Goal: Transaction & Acquisition: Book appointment/travel/reservation

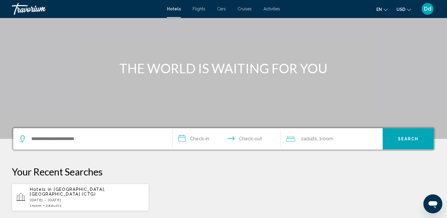
scroll to position [40, 0]
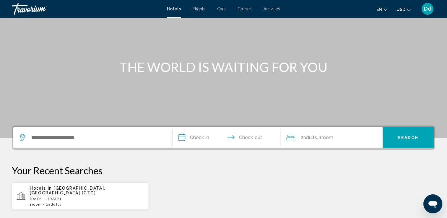
click at [182, 142] on input "**********" at bounding box center [228, 138] width 111 height 23
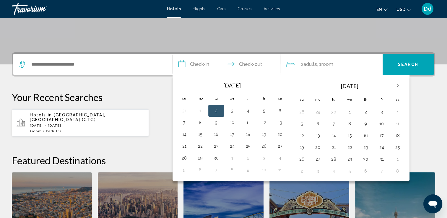
scroll to position [146, 0]
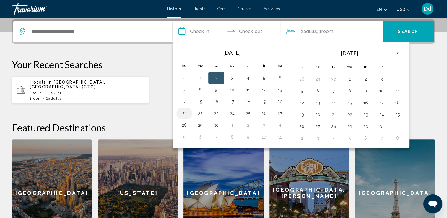
click at [182, 114] on button "21" at bounding box center [184, 113] width 9 height 8
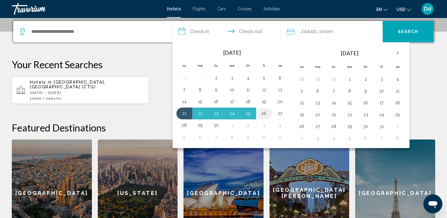
click at [266, 111] on button "26" at bounding box center [264, 113] width 9 height 8
type input "**********"
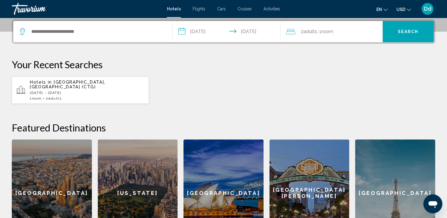
click at [410, 31] on span "Search" at bounding box center [408, 32] width 21 height 5
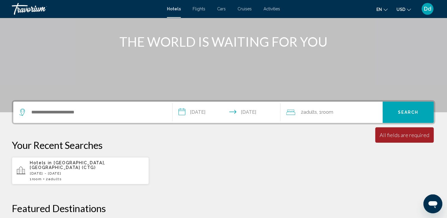
scroll to position [61, 0]
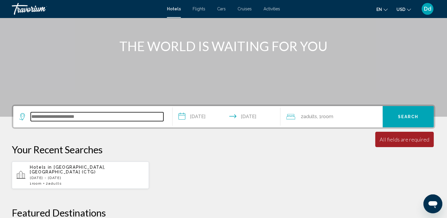
click at [36, 115] on input "Search widget" at bounding box center [97, 116] width 133 height 9
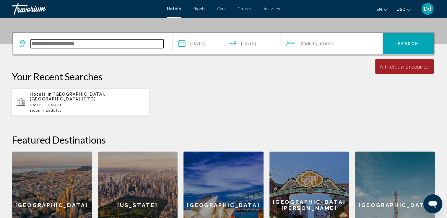
scroll to position [146, 0]
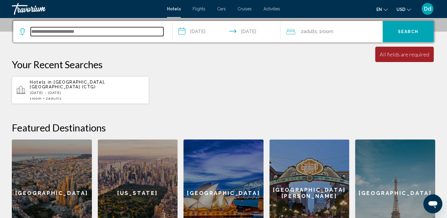
click at [58, 33] on input "Search widget" at bounding box center [97, 31] width 133 height 9
type input "**********"
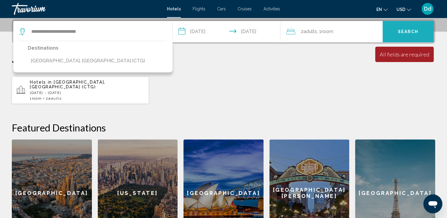
click at [411, 40] on button "Search" at bounding box center [408, 31] width 51 height 21
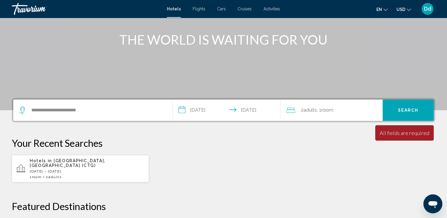
scroll to position [68, 0]
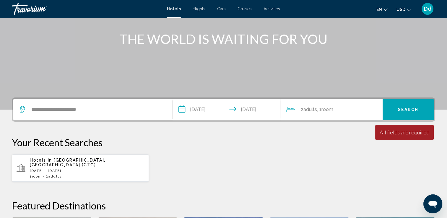
click at [59, 169] on p "[DATE] - [DATE]" at bounding box center [87, 171] width 114 height 4
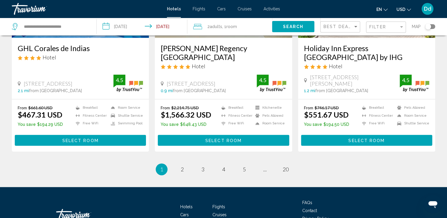
scroll to position [808, 0]
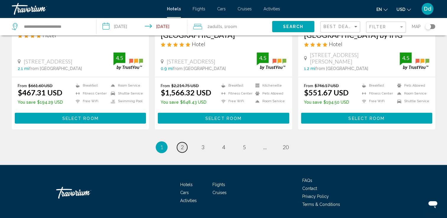
click at [181, 144] on span "2" at bounding box center [182, 147] width 3 height 7
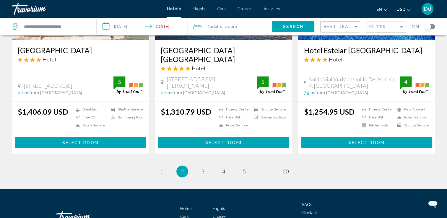
scroll to position [799, 0]
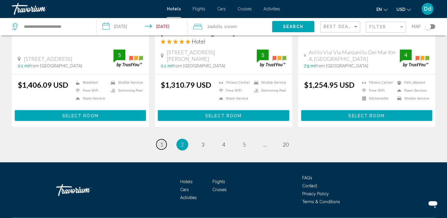
click at [160, 141] on span "1" at bounding box center [161, 144] width 3 height 7
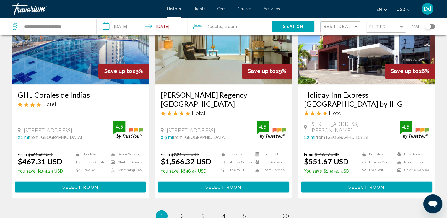
scroll to position [767, 0]
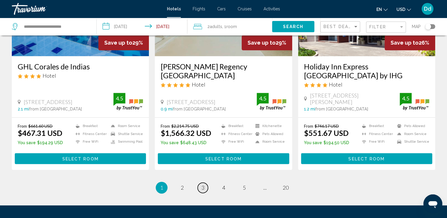
click at [203, 185] on span "3" at bounding box center [203, 188] width 3 height 7
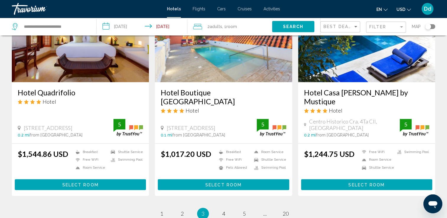
scroll to position [738, 0]
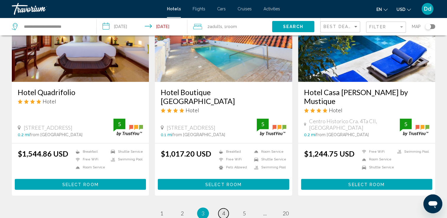
click at [220, 208] on link "page 4" at bounding box center [224, 213] width 10 height 10
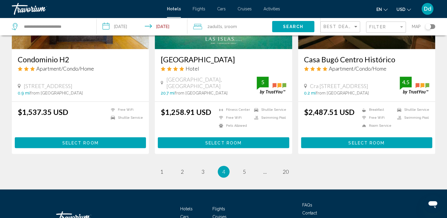
scroll to position [788, 0]
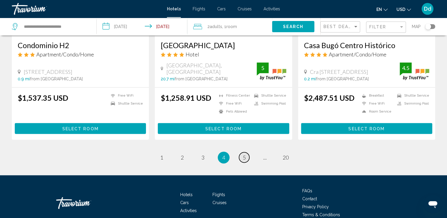
click at [241, 152] on link "page 5" at bounding box center [244, 157] width 10 height 10
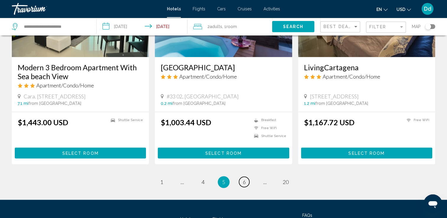
scroll to position [770, 0]
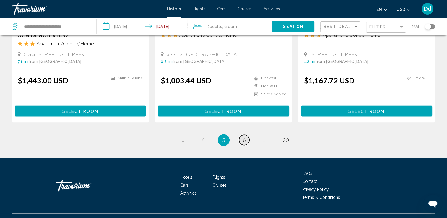
click at [242, 135] on link "page 6" at bounding box center [244, 140] width 10 height 10
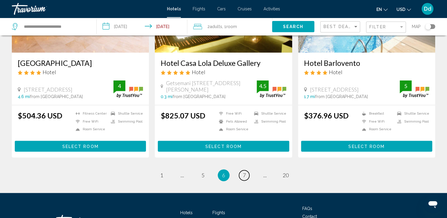
scroll to position [754, 0]
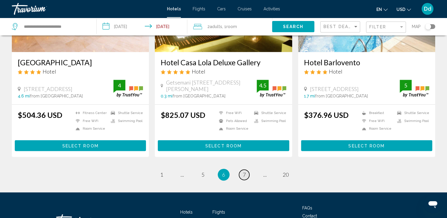
click at [243, 172] on span "7" at bounding box center [244, 175] width 3 height 7
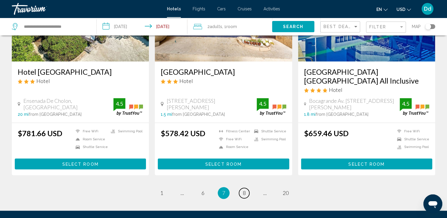
scroll to position [740, 0]
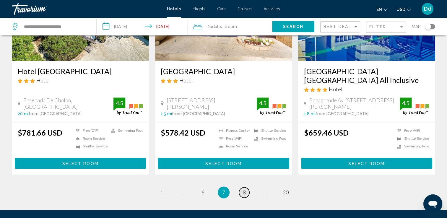
click at [240, 188] on link "page 8" at bounding box center [244, 193] width 10 height 10
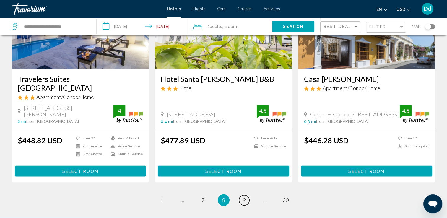
scroll to position [788, 0]
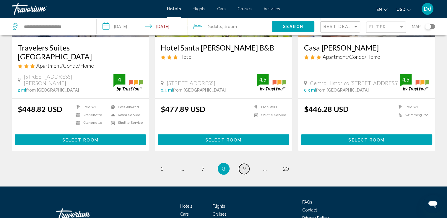
click at [245, 166] on span "9" at bounding box center [244, 169] width 3 height 7
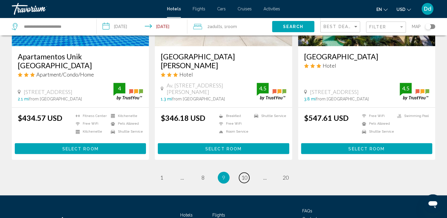
scroll to position [763, 0]
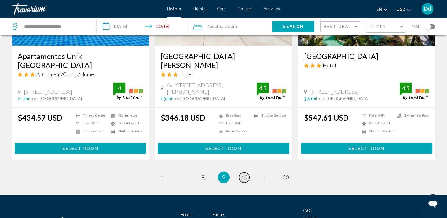
click at [243, 174] on span "10" at bounding box center [245, 177] width 6 height 7
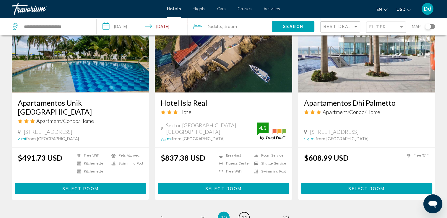
scroll to position [724, 0]
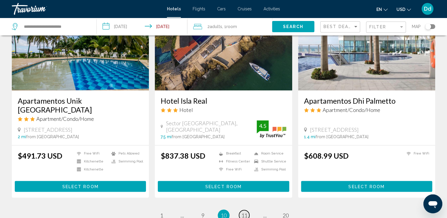
click at [243, 212] on span "11" at bounding box center [245, 215] width 6 height 7
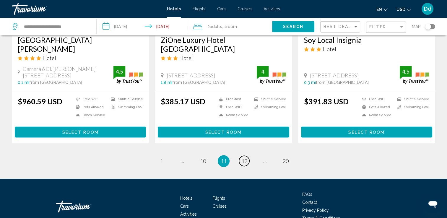
scroll to position [790, 0]
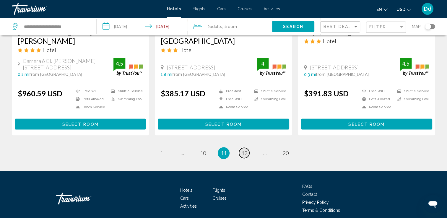
click at [243, 150] on span "12" at bounding box center [245, 153] width 6 height 7
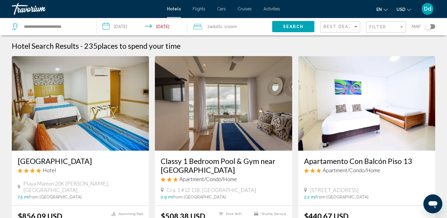
click at [389, 30] on div "Filter" at bounding box center [387, 27] width 35 height 11
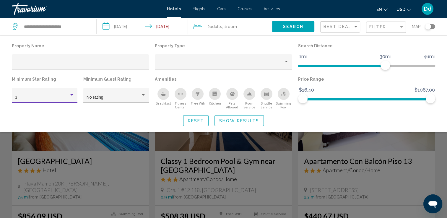
click at [69, 96] on div "Hotel Filters" at bounding box center [71, 95] width 5 height 5
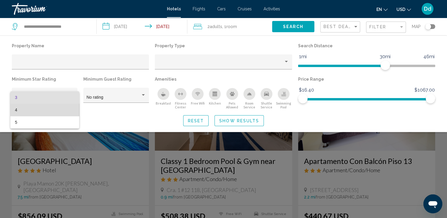
click at [45, 109] on span "4" at bounding box center [44, 110] width 59 height 12
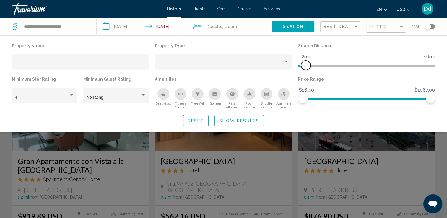
drag, startPoint x: 387, startPoint y: 66, endPoint x: 306, endPoint y: 66, distance: 80.4
click at [306, 66] on span "Hotel Filters" at bounding box center [305, 65] width 9 height 9
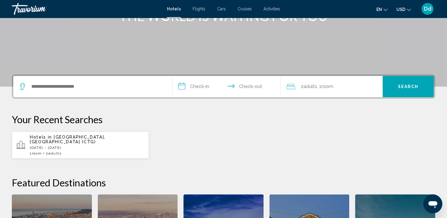
scroll to position [91, 0]
click at [83, 146] on p "[DATE] - [DATE]" at bounding box center [87, 148] width 114 height 4
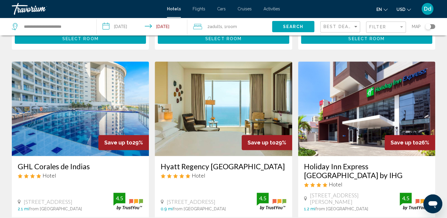
scroll to position [667, 0]
click at [83, 77] on img "Main content" at bounding box center [80, 109] width 137 height 95
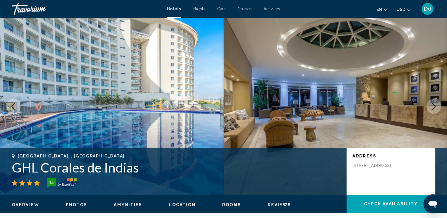
click at [431, 107] on icon "Next image" at bounding box center [434, 106] width 7 height 7
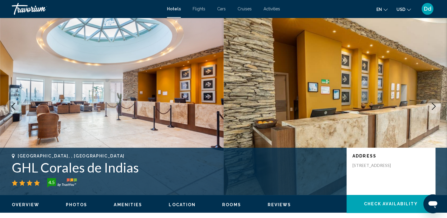
click at [431, 105] on icon "Next image" at bounding box center [434, 106] width 7 height 7
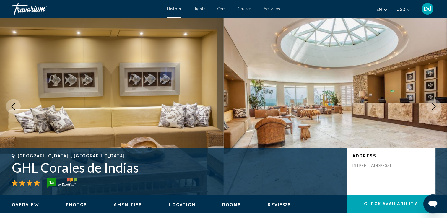
click at [431, 105] on icon "Next image" at bounding box center [434, 106] width 7 height 7
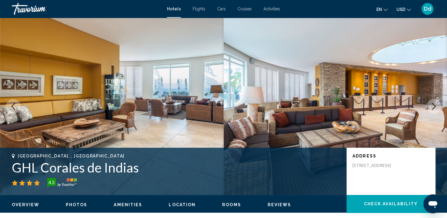
click at [431, 105] on icon "Next image" at bounding box center [434, 106] width 7 height 7
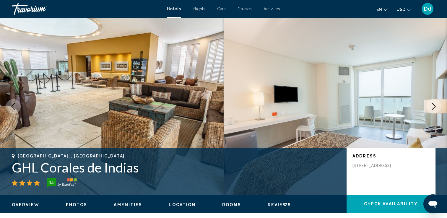
click at [431, 105] on icon "Next image" at bounding box center [434, 106] width 7 height 7
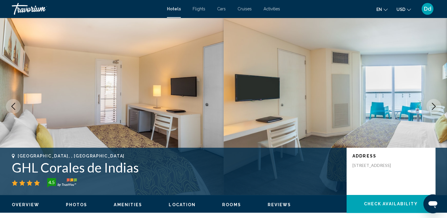
click at [431, 105] on icon "Next image" at bounding box center [434, 106] width 7 height 7
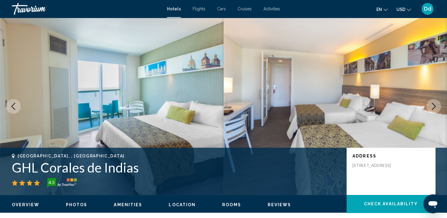
click at [431, 105] on icon "Next image" at bounding box center [434, 106] width 7 height 7
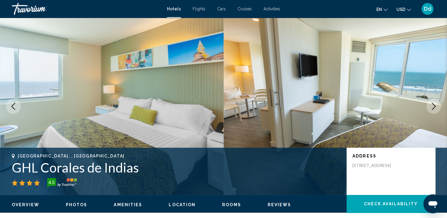
click at [431, 105] on icon "Next image" at bounding box center [434, 106] width 7 height 7
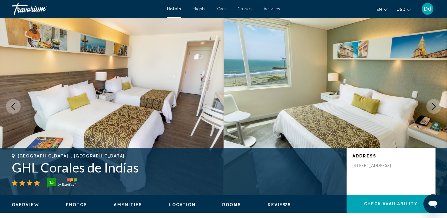
click at [431, 105] on icon "Next image" at bounding box center [434, 106] width 7 height 7
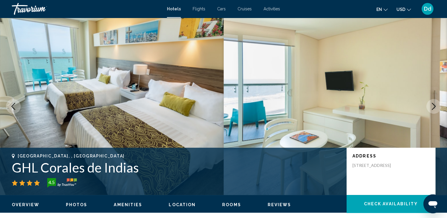
click at [431, 105] on icon "Next image" at bounding box center [434, 106] width 7 height 7
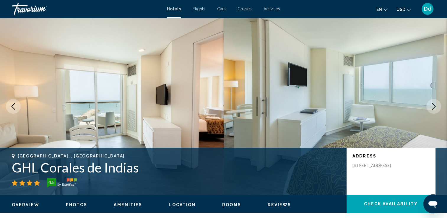
click at [431, 105] on icon "Next image" at bounding box center [434, 106] width 7 height 7
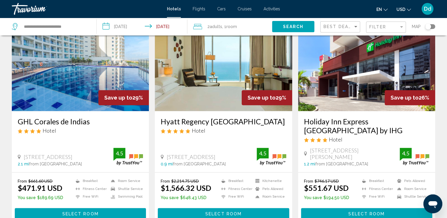
scroll to position [808, 0]
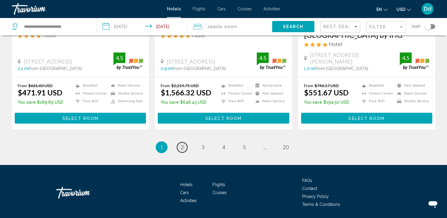
click at [181, 144] on span "2" at bounding box center [182, 147] width 3 height 7
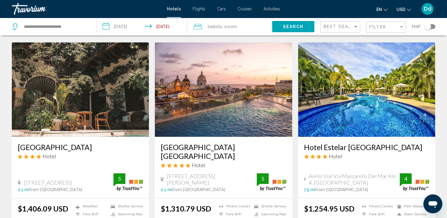
scroll to position [799, 0]
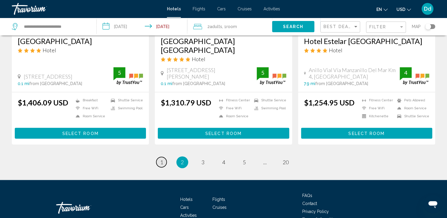
click at [163, 157] on link "page 1" at bounding box center [161, 162] width 10 height 10
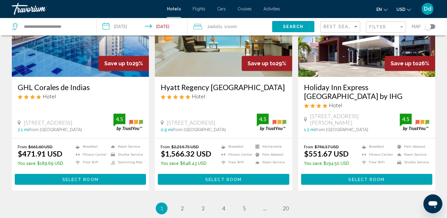
scroll to position [808, 0]
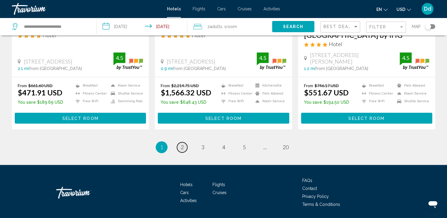
click at [181, 142] on link "page 2" at bounding box center [182, 147] width 10 height 10
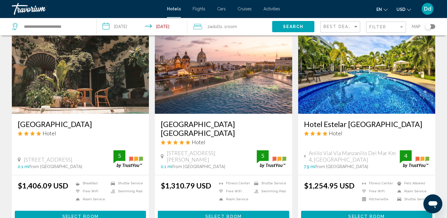
scroll to position [799, 0]
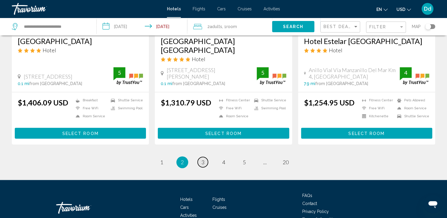
click at [203, 159] on span "3" at bounding box center [203, 162] width 3 height 7
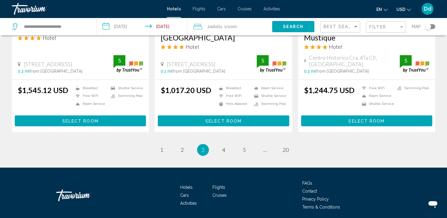
scroll to position [788, 0]
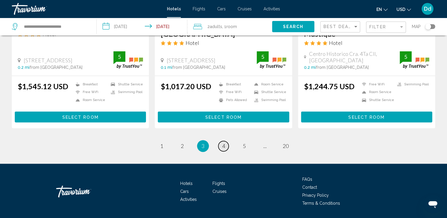
click at [225, 141] on link "page 4" at bounding box center [224, 146] width 10 height 10
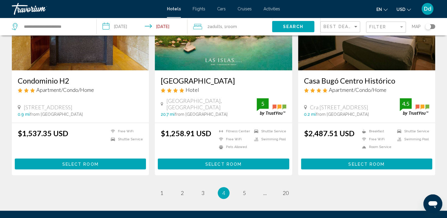
scroll to position [753, 0]
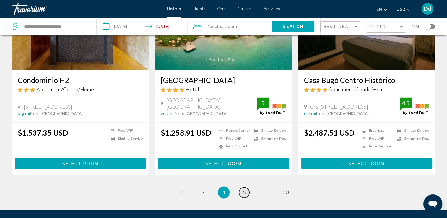
click at [246, 189] on span "5" at bounding box center [244, 192] width 3 height 7
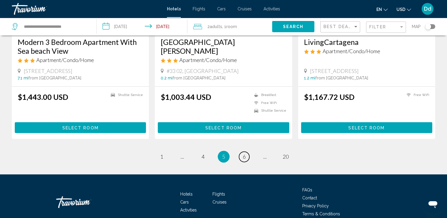
scroll to position [745, 0]
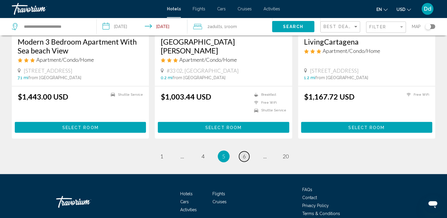
click at [244, 154] on span "6" at bounding box center [244, 156] width 3 height 7
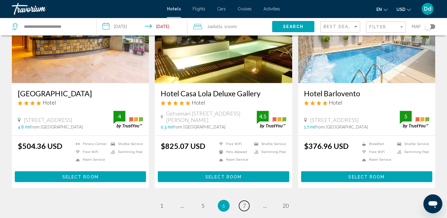
scroll to position [725, 0]
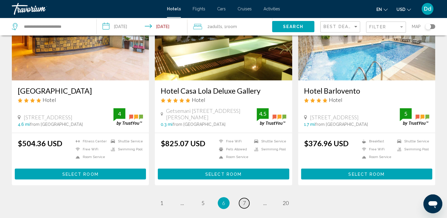
click at [245, 200] on span "7" at bounding box center [244, 203] width 3 height 7
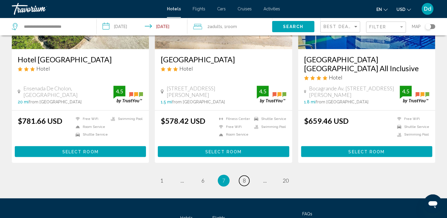
scroll to position [762, 0]
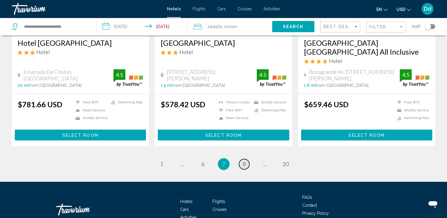
click at [244, 161] on span "8" at bounding box center [244, 164] width 3 height 7
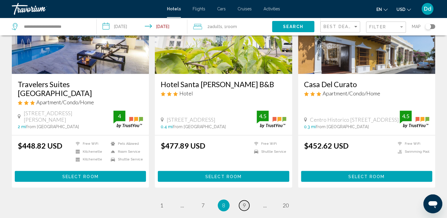
scroll to position [751, 0]
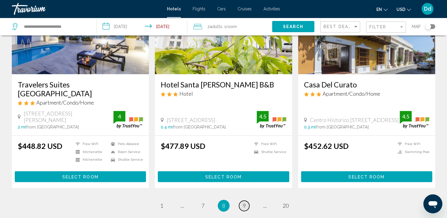
click at [244, 203] on span "9" at bounding box center [244, 206] width 3 height 7
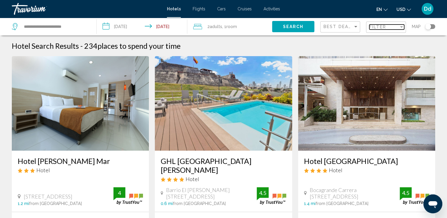
click at [379, 27] on span "Filter" at bounding box center [378, 27] width 17 height 5
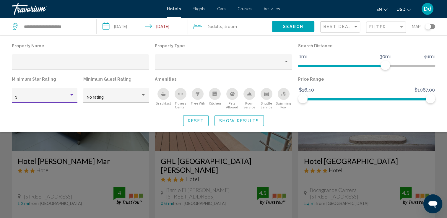
click at [67, 98] on div "3" at bounding box center [42, 97] width 54 height 5
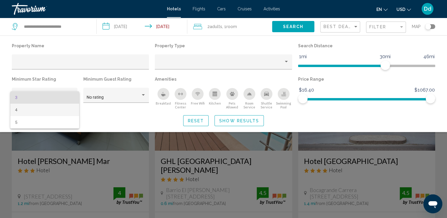
click at [50, 107] on span "4" at bounding box center [44, 110] width 59 height 12
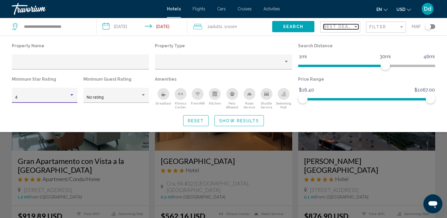
click at [357, 28] on div "Sort by" at bounding box center [355, 26] width 5 height 5
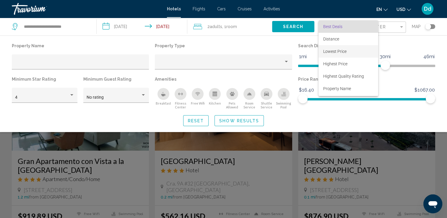
click at [350, 50] on span "Lowest Price" at bounding box center [349, 51] width 50 height 12
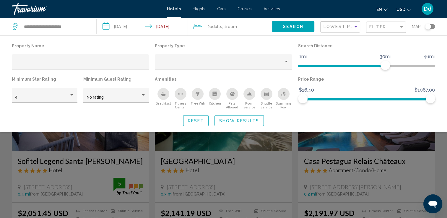
click at [234, 122] on span "Show Results" at bounding box center [239, 121] width 40 height 5
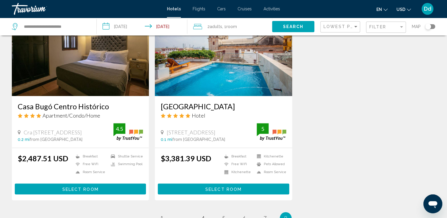
scroll to position [568, 0]
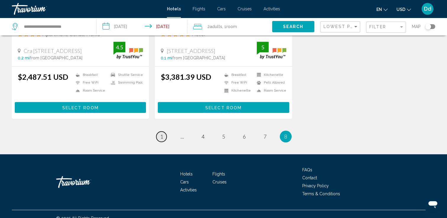
click at [162, 133] on span "1" at bounding box center [161, 136] width 3 height 7
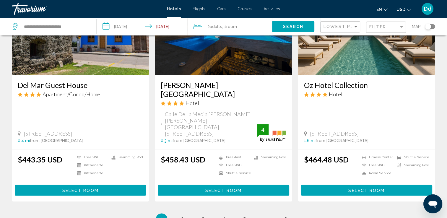
scroll to position [732, 0]
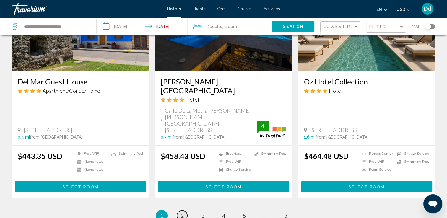
click at [181, 213] on span "2" at bounding box center [182, 216] width 3 height 7
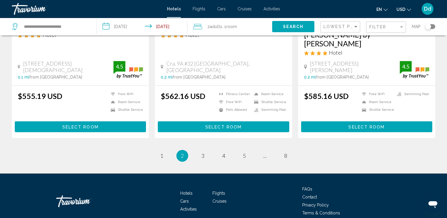
scroll to position [796, 0]
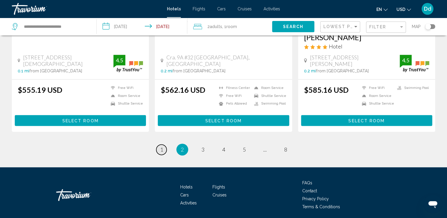
click at [162, 145] on link "page 1" at bounding box center [161, 150] width 10 height 10
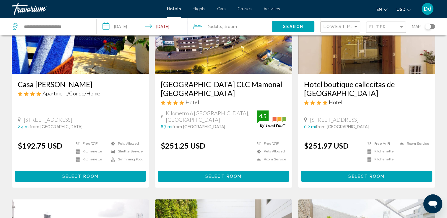
scroll to position [75, 0]
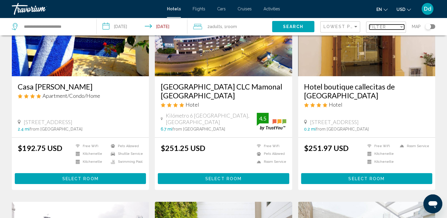
click at [374, 26] on span "Filter" at bounding box center [378, 27] width 17 height 5
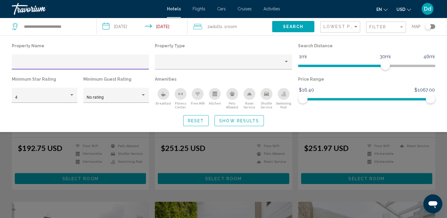
click at [163, 96] on icon "Breakfast" at bounding box center [163, 95] width 4 height 2
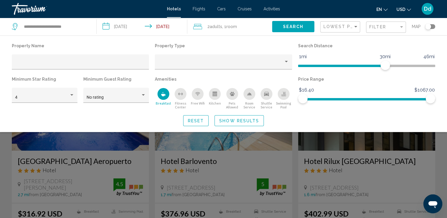
click at [167, 98] on div "Breakfast" at bounding box center [164, 94] width 12 height 12
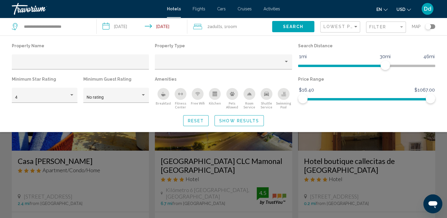
click at [279, 95] on div "Swimming Pool" at bounding box center [284, 94] width 12 height 12
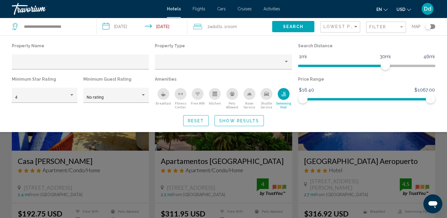
click at [237, 121] on span "Show Results" at bounding box center [239, 121] width 40 height 5
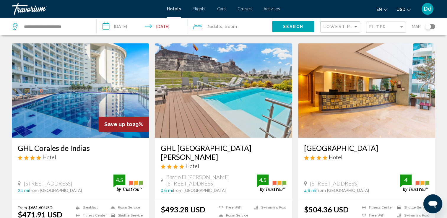
scroll to position [669, 0]
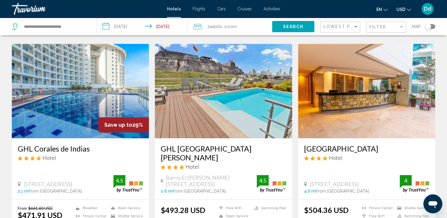
click at [205, 87] on img "Main content" at bounding box center [223, 91] width 137 height 95
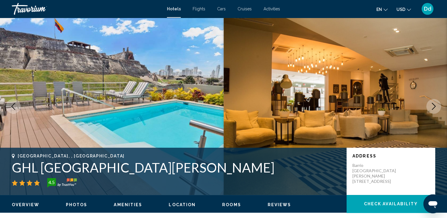
click at [432, 106] on icon "Next image" at bounding box center [434, 106] width 7 height 7
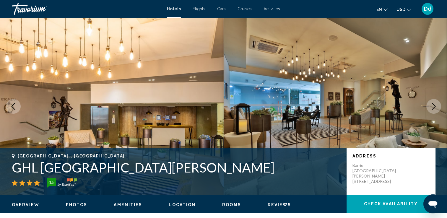
click at [432, 106] on icon "Next image" at bounding box center [434, 106] width 7 height 7
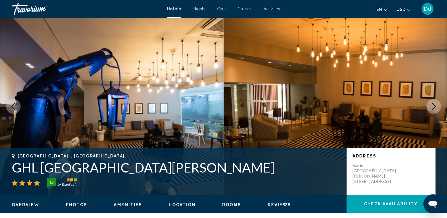
click at [432, 106] on icon "Next image" at bounding box center [434, 106] width 7 height 7
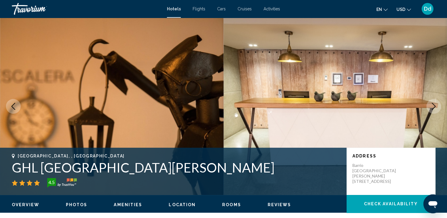
click at [432, 106] on icon "Next image" at bounding box center [434, 106] width 7 height 7
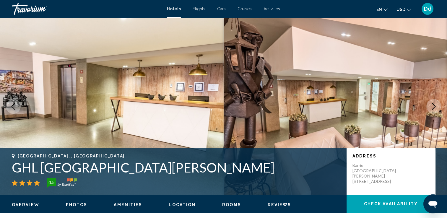
click at [432, 106] on icon "Next image" at bounding box center [434, 106] width 7 height 7
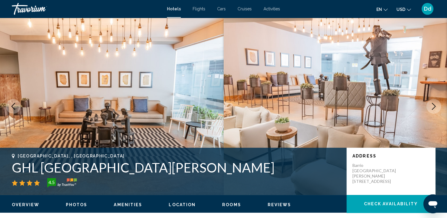
click at [432, 106] on icon "Next image" at bounding box center [434, 106] width 7 height 7
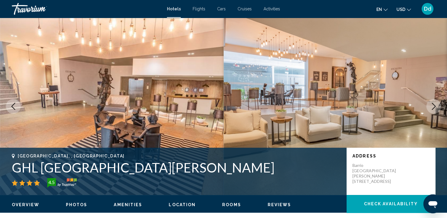
click at [432, 106] on icon "Next image" at bounding box center [434, 106] width 7 height 7
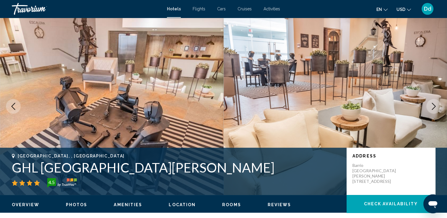
click at [432, 106] on icon "Next image" at bounding box center [434, 106] width 7 height 7
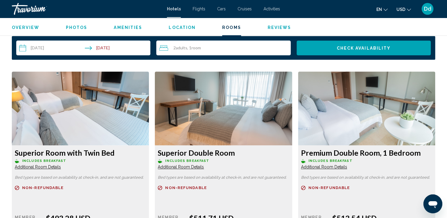
scroll to position [766, 0]
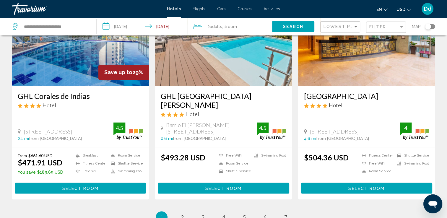
scroll to position [722, 0]
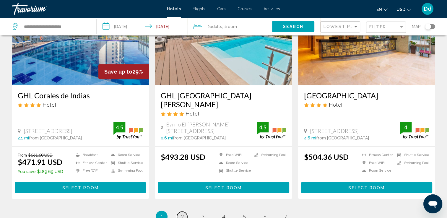
click at [181, 212] on link "page 2" at bounding box center [182, 217] width 10 height 10
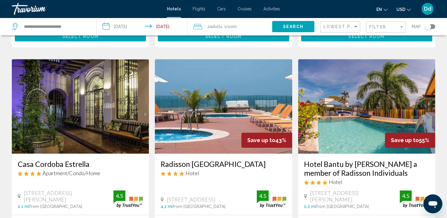
scroll to position [667, 0]
click at [103, 82] on img "Main content" at bounding box center [80, 106] width 137 height 95
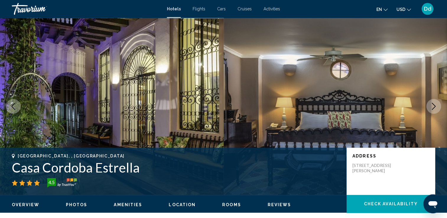
click at [427, 109] on img "Main content" at bounding box center [336, 106] width 224 height 177
click at [432, 105] on icon "Next image" at bounding box center [434, 106] width 7 height 7
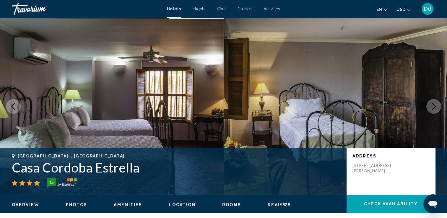
click at [432, 105] on icon "Next image" at bounding box center [434, 106] width 7 height 7
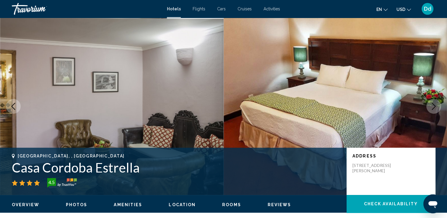
click at [432, 105] on icon "Next image" at bounding box center [434, 106] width 7 height 7
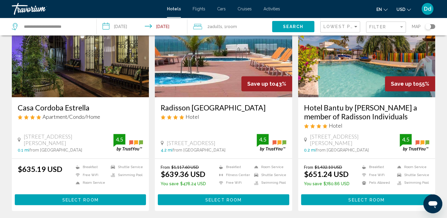
scroll to position [724, 0]
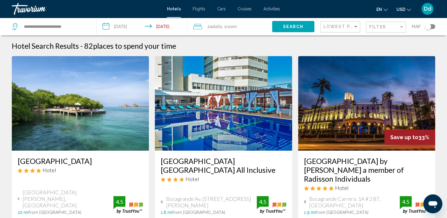
click at [371, 30] on div "Filter" at bounding box center [387, 27] width 35 height 11
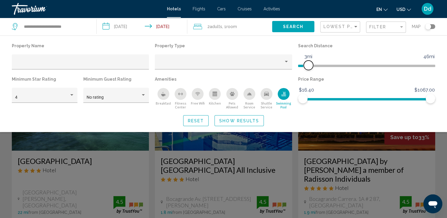
drag, startPoint x: 388, startPoint y: 65, endPoint x: 308, endPoint y: 63, distance: 80.8
click at [308, 63] on span "Hotel Filters" at bounding box center [308, 65] width 9 height 9
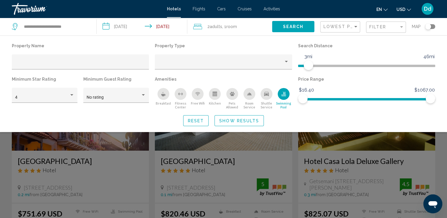
click at [254, 117] on button "Show Results" at bounding box center [239, 120] width 49 height 11
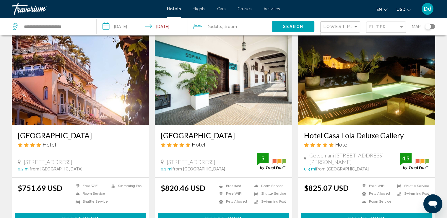
scroll to position [26, 0]
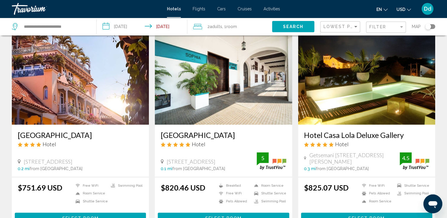
click at [241, 81] on img "Main content" at bounding box center [223, 77] width 137 height 95
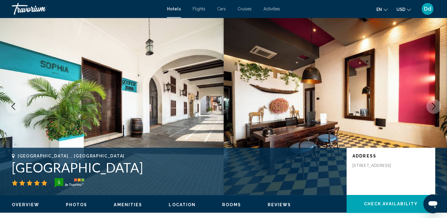
click at [437, 106] on icon "Next image" at bounding box center [434, 106] width 7 height 7
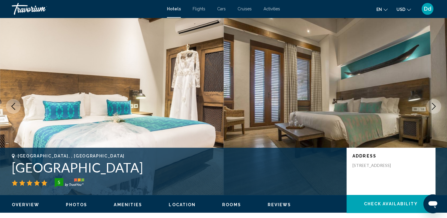
click at [437, 106] on icon "Next image" at bounding box center [434, 106] width 7 height 7
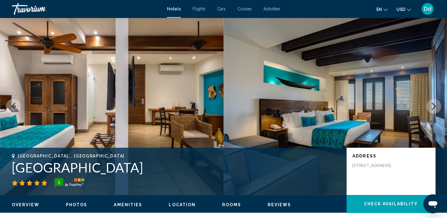
click at [437, 106] on icon "Next image" at bounding box center [434, 106] width 7 height 7
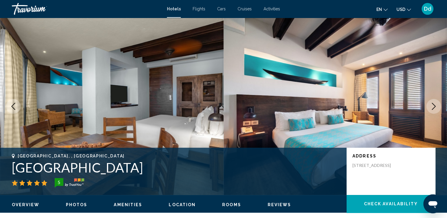
click at [437, 106] on icon "Next image" at bounding box center [434, 106] width 7 height 7
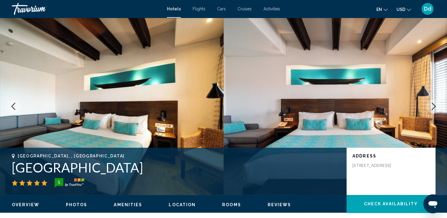
click at [437, 106] on icon "Next image" at bounding box center [434, 106] width 7 height 7
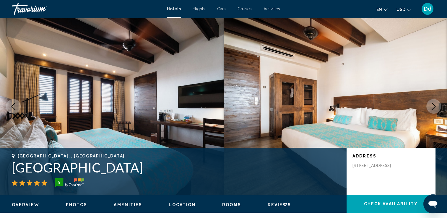
click at [437, 106] on icon "Next image" at bounding box center [434, 106] width 7 height 7
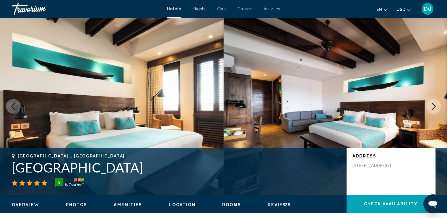
click at [437, 106] on icon "Next image" at bounding box center [434, 106] width 7 height 7
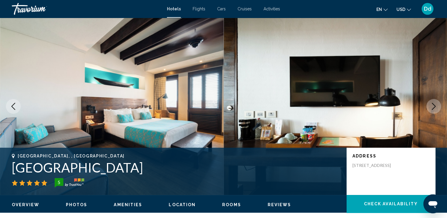
click at [437, 106] on icon "Next image" at bounding box center [434, 106] width 7 height 7
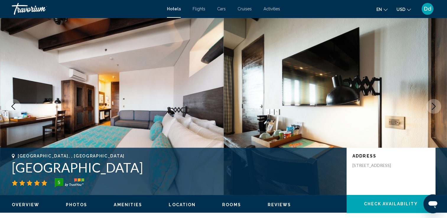
click at [437, 106] on icon "Next image" at bounding box center [434, 106] width 7 height 7
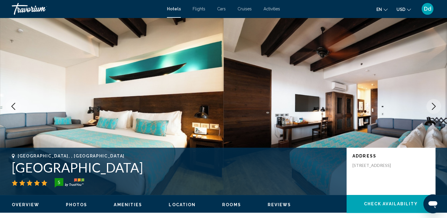
click at [437, 106] on icon "Next image" at bounding box center [434, 106] width 7 height 7
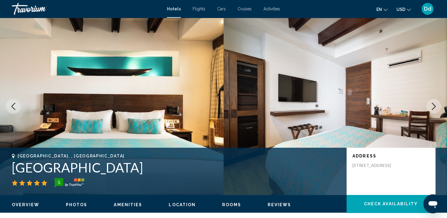
click at [437, 106] on icon "Next image" at bounding box center [434, 106] width 7 height 7
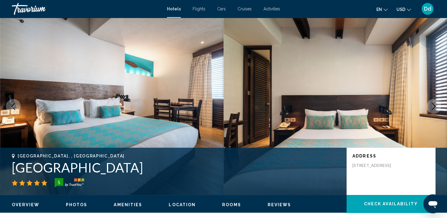
click at [437, 106] on icon "Next image" at bounding box center [434, 106] width 7 height 7
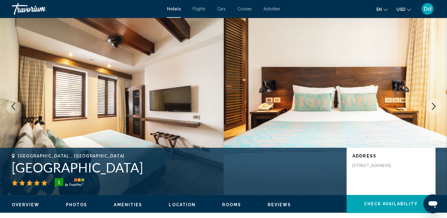
click at [389, 201] on button "Check Availability" at bounding box center [391, 204] width 89 height 18
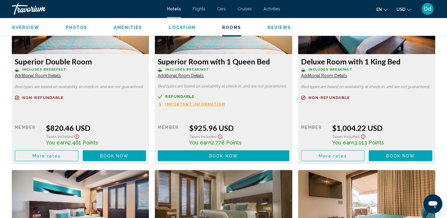
scroll to position [860, 0]
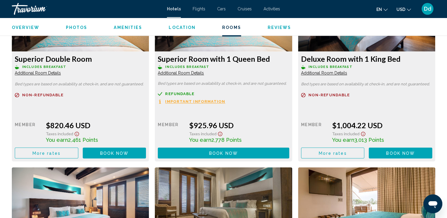
click at [184, 100] on span "Important Information" at bounding box center [195, 102] width 60 height 4
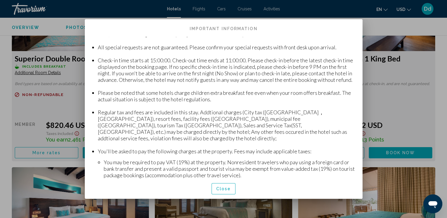
scroll to position [97, 0]
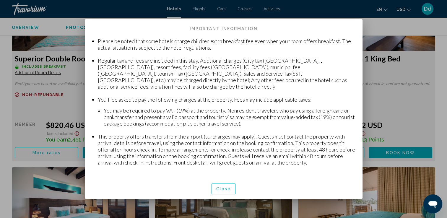
click at [380, 25] on div at bounding box center [223, 109] width 447 height 218
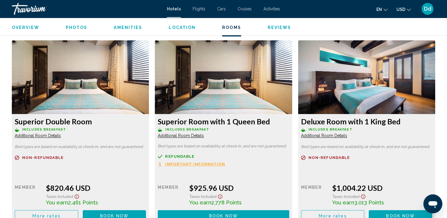
scroll to position [797, 0]
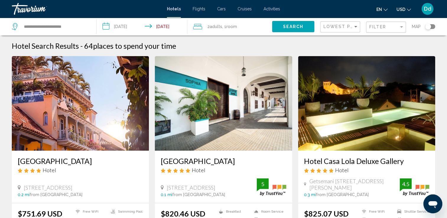
click at [290, 30] on button "Search" at bounding box center [293, 26] width 42 height 11
click at [294, 28] on span "Search" at bounding box center [293, 27] width 21 height 5
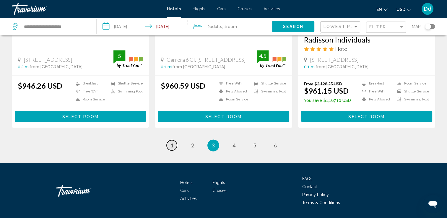
click at [173, 149] on span "1" at bounding box center [172, 145] width 3 height 7
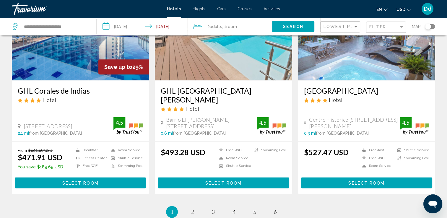
scroll to position [727, 0]
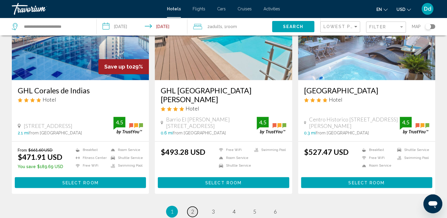
click at [191, 208] on span "2" at bounding box center [192, 211] width 3 height 7
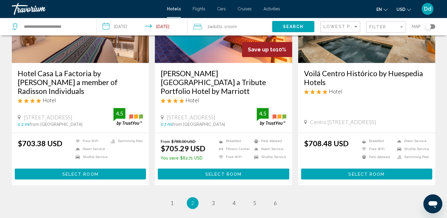
scroll to position [759, 0]
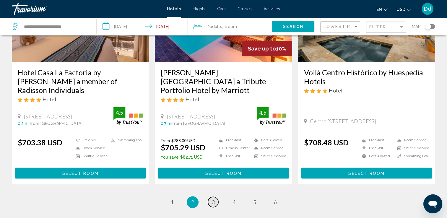
click at [215, 199] on span "3" at bounding box center [213, 202] width 3 height 7
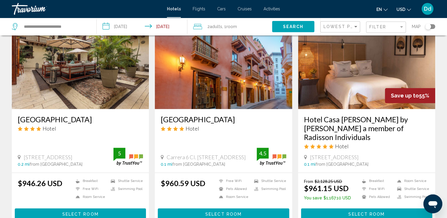
scroll to position [806, 0]
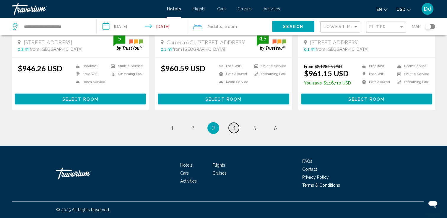
click at [237, 129] on link "page 4" at bounding box center [234, 128] width 10 height 10
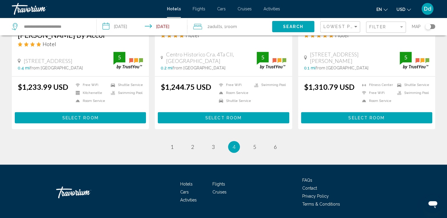
scroll to position [796, 0]
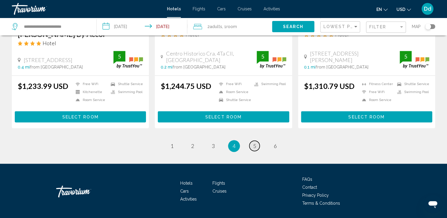
click at [255, 143] on span "5" at bounding box center [254, 146] width 3 height 7
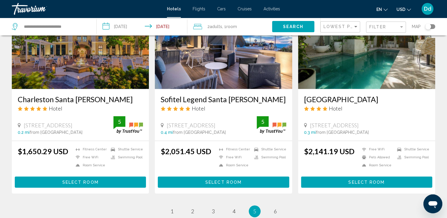
scroll to position [749, 0]
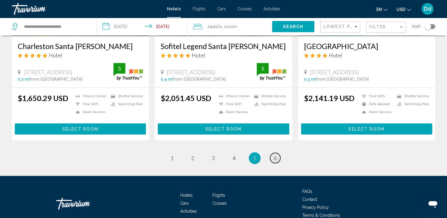
click at [274, 160] on span "6" at bounding box center [275, 158] width 3 height 7
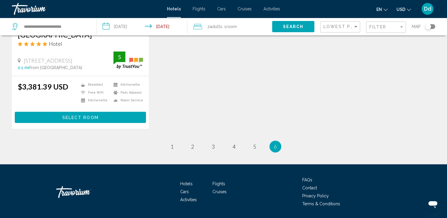
scroll to position [356, 0]
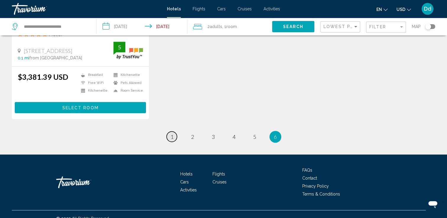
click at [173, 134] on span "1" at bounding box center [172, 137] width 3 height 7
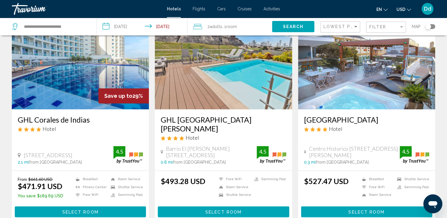
scroll to position [779, 0]
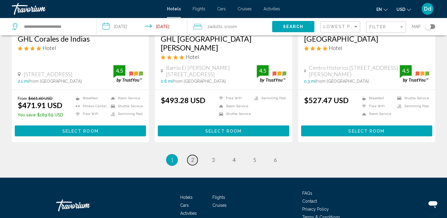
click at [194, 155] on link "page 2" at bounding box center [193, 160] width 10 height 10
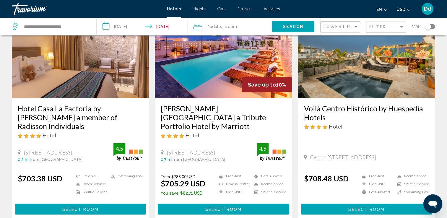
scroll to position [814, 0]
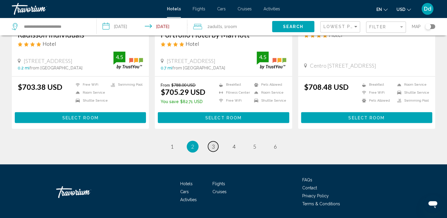
click at [213, 143] on span "3" at bounding box center [213, 146] width 3 height 7
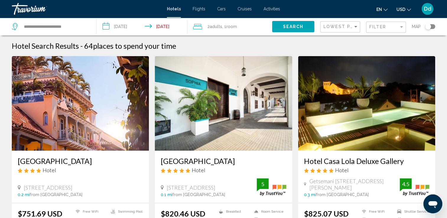
click at [245, 109] on img "Main content" at bounding box center [223, 103] width 137 height 95
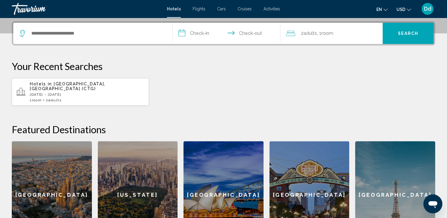
scroll to position [103, 0]
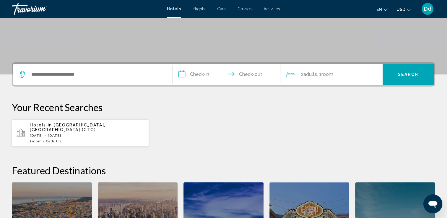
click at [65, 126] on span "[GEOGRAPHIC_DATA], [GEOGRAPHIC_DATA] (CTG)" at bounding box center [68, 127] width 76 height 9
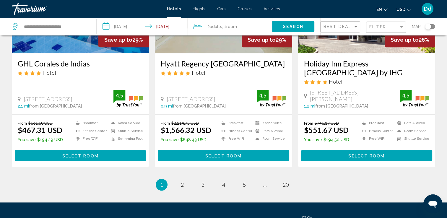
scroll to position [771, 0]
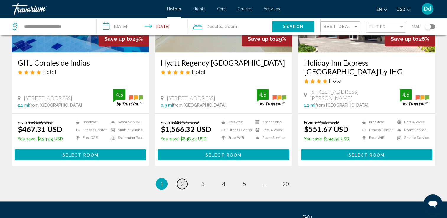
click at [182, 181] on span "2" at bounding box center [182, 184] width 3 height 7
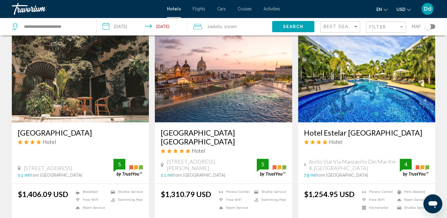
scroll to position [707, 0]
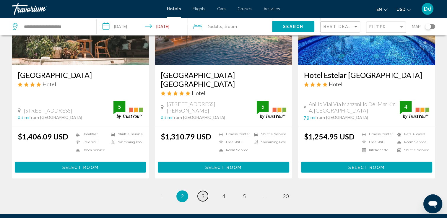
click at [202, 193] on span "3" at bounding box center [203, 196] width 3 height 7
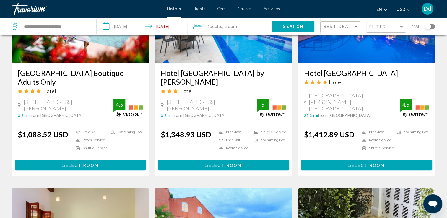
scroll to position [524, 0]
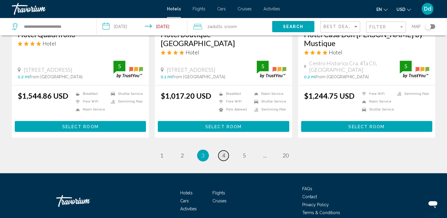
click at [226, 151] on link "page 4" at bounding box center [224, 156] width 10 height 10
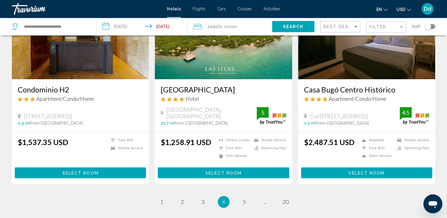
scroll to position [745, 0]
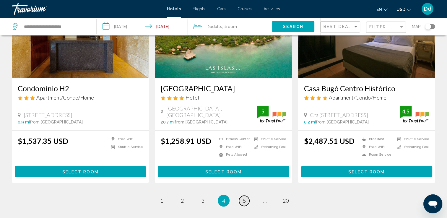
click at [244, 198] on span "5" at bounding box center [244, 201] width 3 height 7
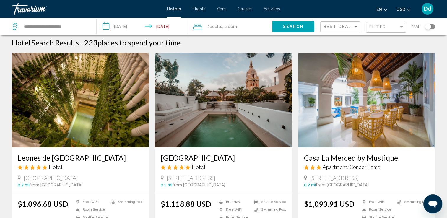
scroll to position [4, 0]
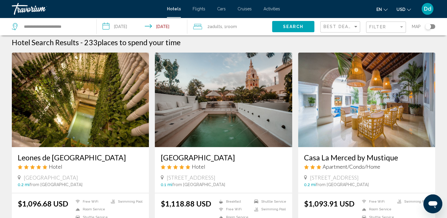
click at [82, 105] on img "Main content" at bounding box center [80, 100] width 137 height 95
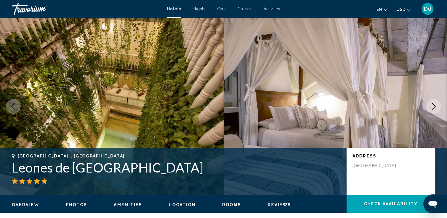
click at [433, 103] on icon "Next image" at bounding box center [434, 106] width 4 height 7
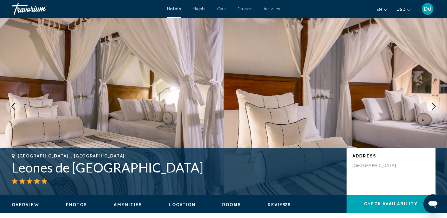
click at [433, 103] on icon "Next image" at bounding box center [434, 106] width 4 height 7
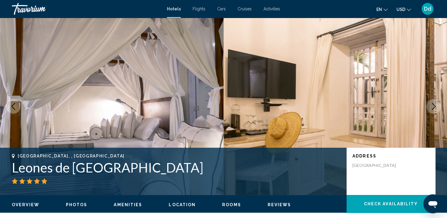
click at [433, 103] on icon "Next image" at bounding box center [434, 106] width 4 height 7
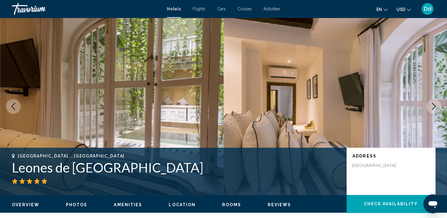
click at [433, 103] on icon "Next image" at bounding box center [434, 106] width 4 height 7
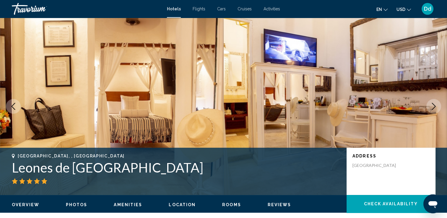
click at [433, 103] on icon "Next image" at bounding box center [434, 106] width 4 height 7
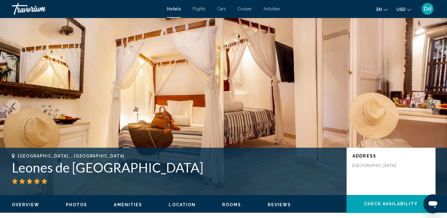
click at [433, 103] on icon "Next image" at bounding box center [434, 106] width 4 height 7
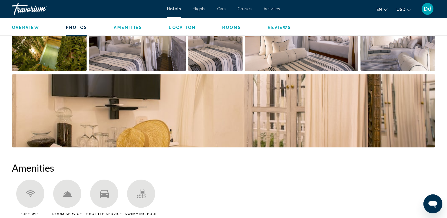
scroll to position [321, 0]
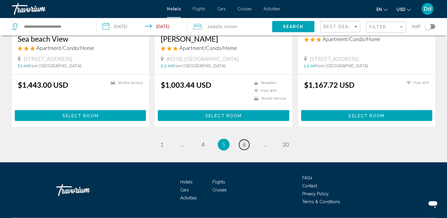
click at [244, 144] on span "6" at bounding box center [244, 144] width 3 height 7
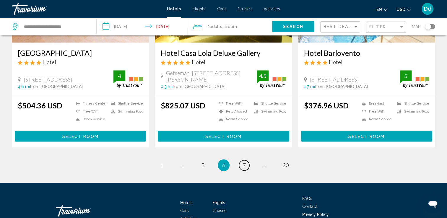
scroll to position [769, 0]
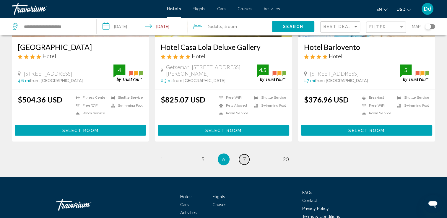
click at [244, 156] on span "7" at bounding box center [244, 159] width 3 height 7
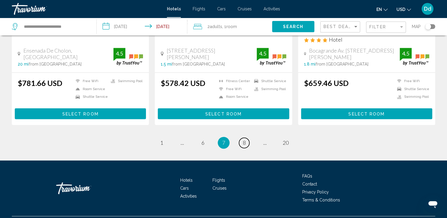
scroll to position [788, 0]
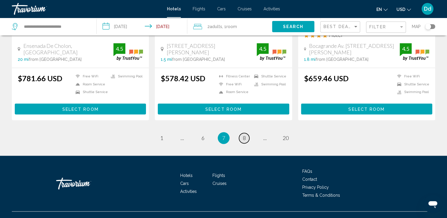
click at [244, 135] on span "8" at bounding box center [244, 138] width 3 height 7
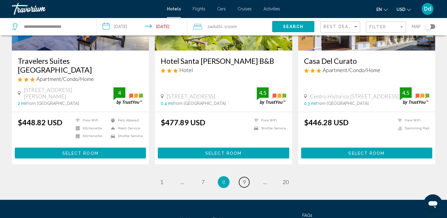
scroll to position [778, 0]
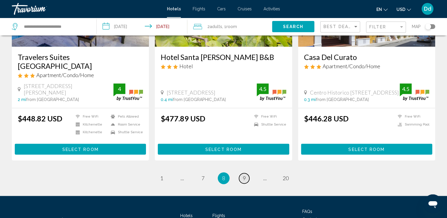
click at [246, 173] on link "page 9" at bounding box center [244, 178] width 10 height 10
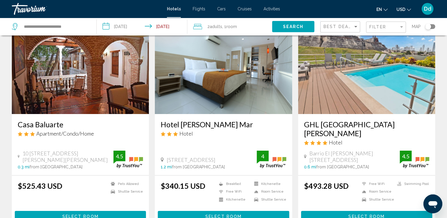
scroll to position [38, 0]
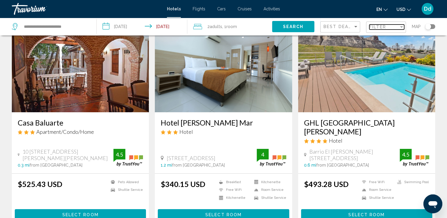
click at [374, 28] on span "Filter" at bounding box center [378, 27] width 17 height 5
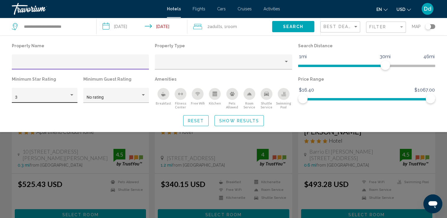
click at [72, 97] on div "Hotel Filters" at bounding box center [71, 95] width 5 height 5
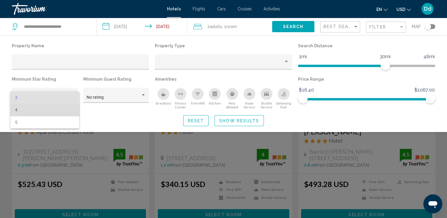
click at [40, 107] on span "4" at bounding box center [44, 110] width 59 height 12
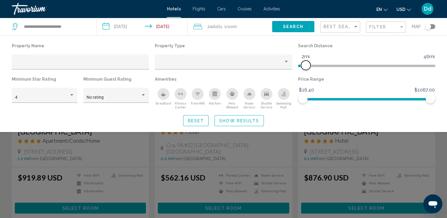
drag, startPoint x: 386, startPoint y: 65, endPoint x: 305, endPoint y: 62, distance: 81.1
click at [305, 62] on span "Hotel Filters" at bounding box center [305, 65] width 9 height 9
click at [199, 122] on span "Reset" at bounding box center [196, 121] width 16 height 5
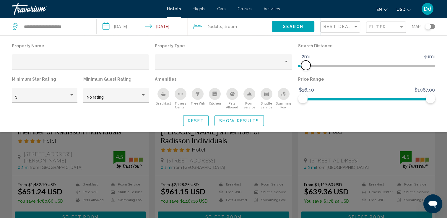
drag, startPoint x: 387, startPoint y: 64, endPoint x: 306, endPoint y: 67, distance: 81.1
click at [306, 67] on span "Hotel Filters" at bounding box center [305, 65] width 9 height 9
click at [68, 93] on div "3" at bounding box center [44, 97] width 59 height 12
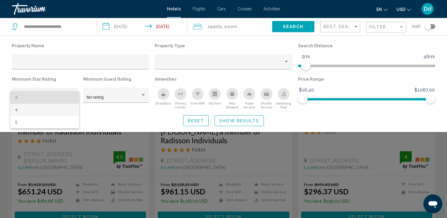
click at [56, 112] on span "4" at bounding box center [44, 110] width 59 height 12
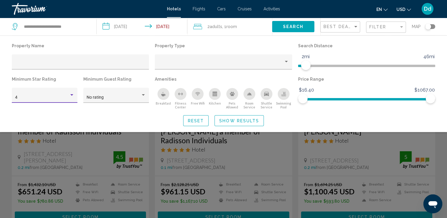
click at [225, 121] on span "Show Results" at bounding box center [239, 121] width 40 height 5
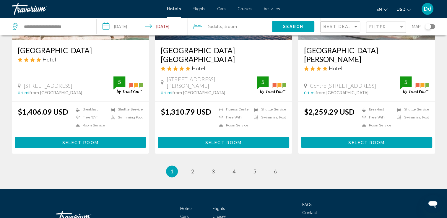
scroll to position [800, 0]
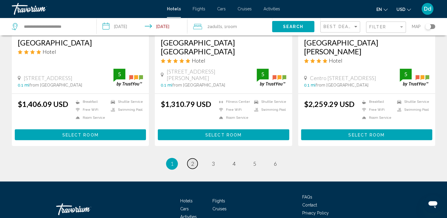
click at [193, 161] on span "2" at bounding box center [192, 164] width 3 height 7
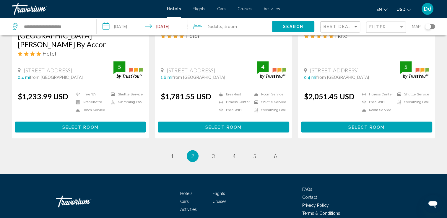
scroll to position [796, 0]
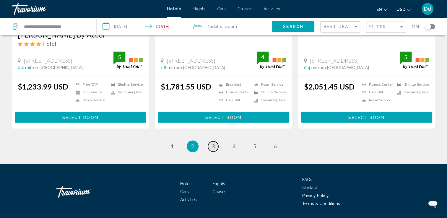
click at [213, 143] on span "3" at bounding box center [213, 146] width 3 height 7
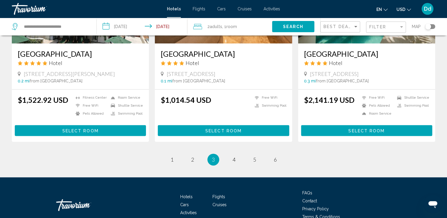
scroll to position [741, 0]
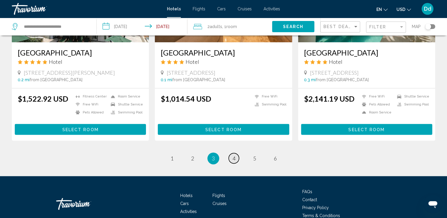
click at [234, 159] on link "page 4" at bounding box center [234, 158] width 10 height 10
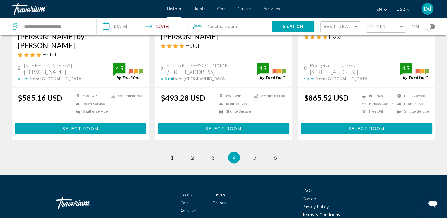
scroll to position [797, 0]
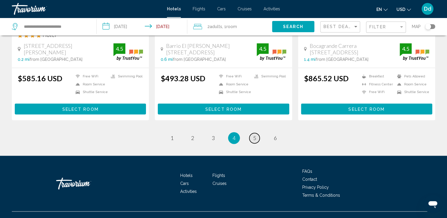
click at [252, 133] on link "page 5" at bounding box center [255, 138] width 10 height 10
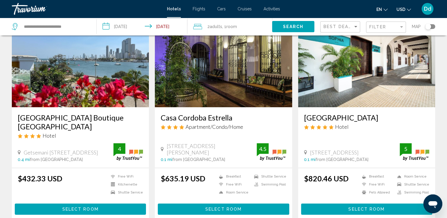
scroll to position [34, 0]
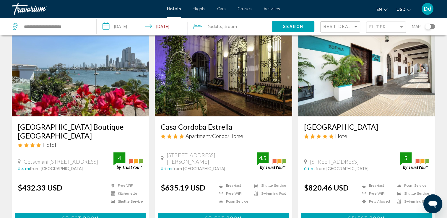
click at [422, 69] on img "Main content" at bounding box center [366, 69] width 137 height 95
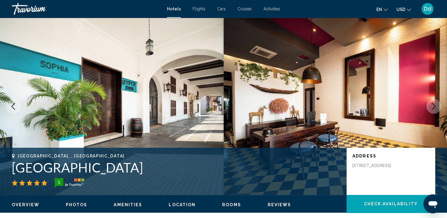
click at [436, 109] on icon "Next image" at bounding box center [434, 106] width 7 height 7
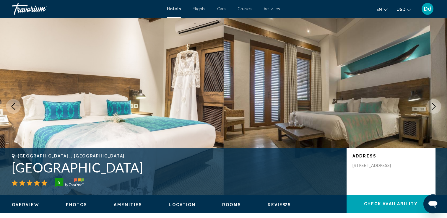
click at [436, 109] on icon "Next image" at bounding box center [434, 106] width 7 height 7
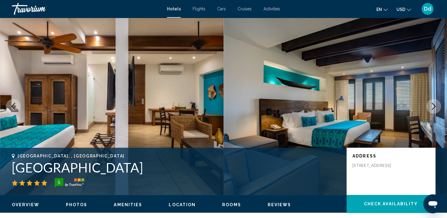
click at [436, 109] on icon "Next image" at bounding box center [434, 106] width 7 height 7
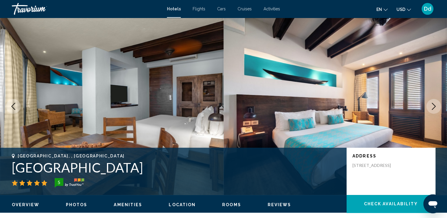
click at [436, 109] on icon "Next image" at bounding box center [434, 106] width 7 height 7
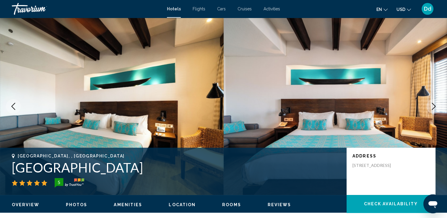
click at [436, 109] on icon "Next image" at bounding box center [434, 106] width 7 height 7
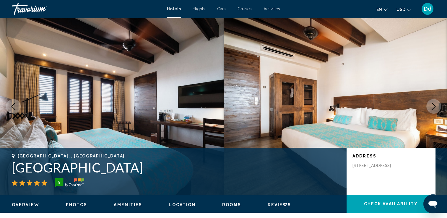
click at [436, 109] on icon "Next image" at bounding box center [434, 106] width 7 height 7
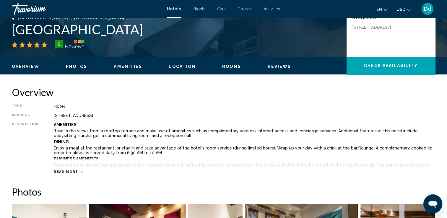
scroll to position [140, 0]
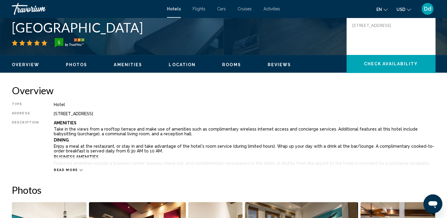
click at [132, 67] on button "Amenities" at bounding box center [128, 64] width 28 height 5
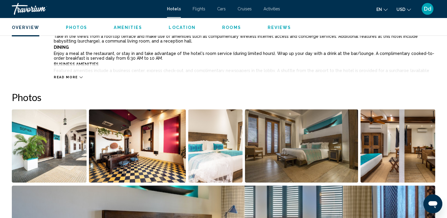
scroll to position [233, 0]
click at [71, 75] on button "Read more" at bounding box center [68, 77] width 29 height 4
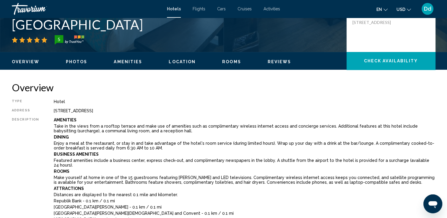
scroll to position [144, 0]
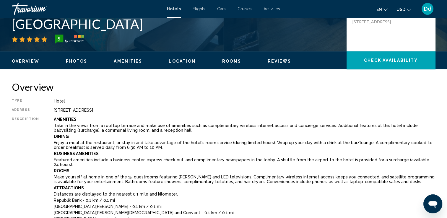
click at [128, 59] on span "Amenities" at bounding box center [128, 61] width 28 height 5
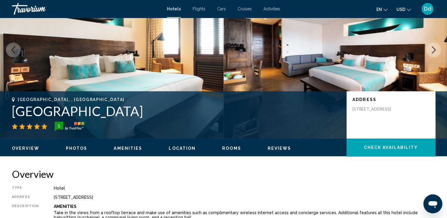
scroll to position [0, 0]
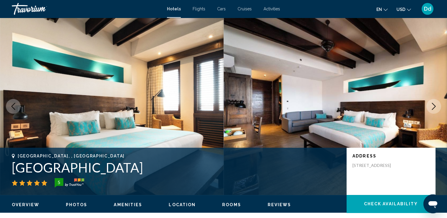
click at [431, 104] on icon "Next image" at bounding box center [434, 106] width 7 height 7
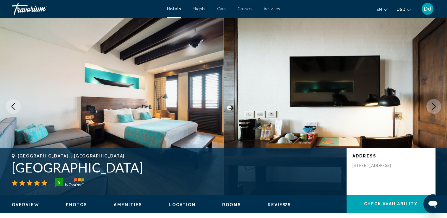
click at [431, 104] on icon "Next image" at bounding box center [434, 106] width 7 height 7
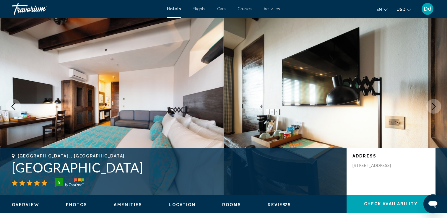
click at [431, 104] on icon "Next image" at bounding box center [434, 106] width 7 height 7
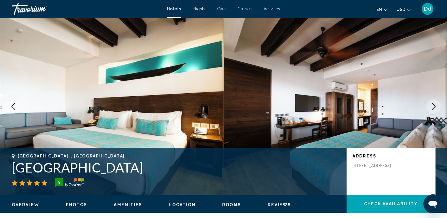
click at [431, 104] on icon "Next image" at bounding box center [434, 106] width 7 height 7
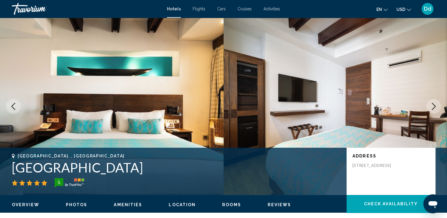
click at [431, 104] on icon "Next image" at bounding box center [434, 106] width 7 height 7
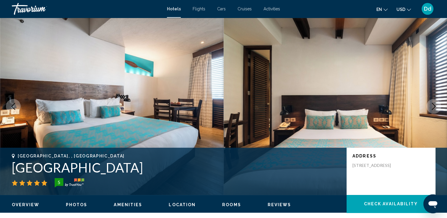
click at [431, 104] on icon "Next image" at bounding box center [434, 106] width 7 height 7
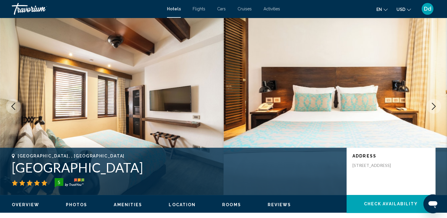
click at [431, 104] on icon "Next image" at bounding box center [434, 106] width 7 height 7
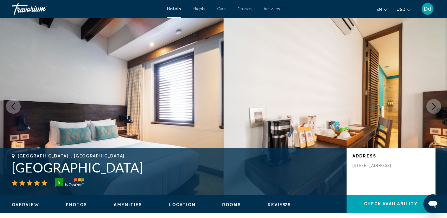
click at [431, 104] on icon "Next image" at bounding box center [434, 106] width 7 height 7
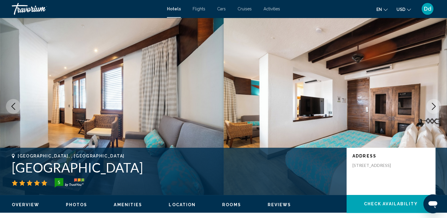
click at [431, 104] on icon "Next image" at bounding box center [434, 106] width 7 height 7
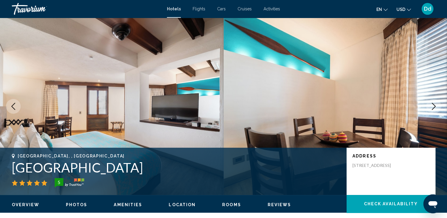
click at [75, 208] on div "Overview Photos Amenities Location Rooms Reviews Check Availability" at bounding box center [223, 204] width 447 height 18
click at [75, 204] on span "Photos" at bounding box center [77, 205] width 22 height 5
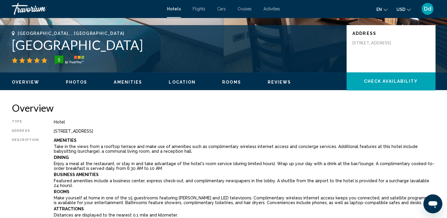
scroll to position [124, 0]
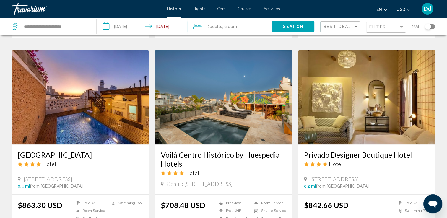
scroll to position [687, 0]
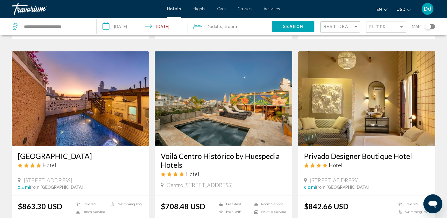
click at [271, 72] on img "Main content" at bounding box center [223, 98] width 137 height 95
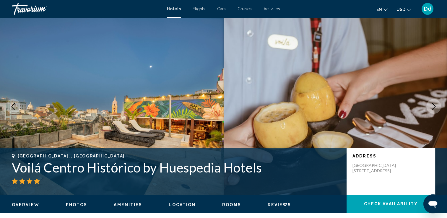
click at [432, 106] on icon "Next image" at bounding box center [434, 106] width 7 height 7
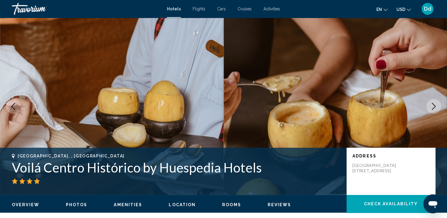
click at [432, 106] on icon "Next image" at bounding box center [434, 106] width 7 height 7
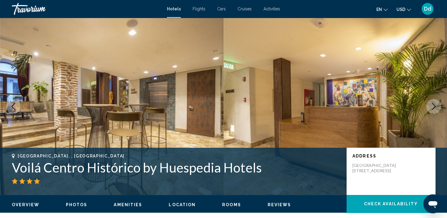
click at [432, 106] on icon "Next image" at bounding box center [434, 106] width 7 height 7
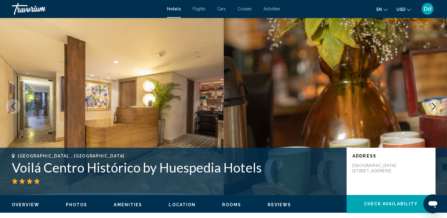
click at [432, 106] on icon "Next image" at bounding box center [434, 106] width 7 height 7
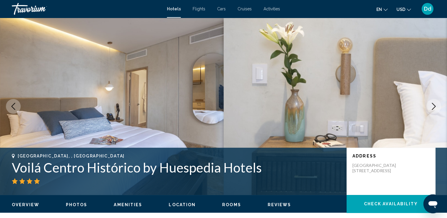
click at [432, 106] on icon "Next image" at bounding box center [434, 106] width 7 height 7
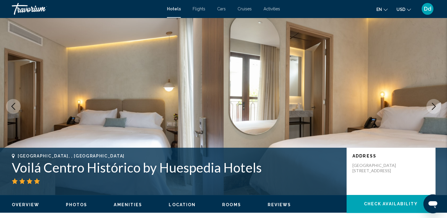
click at [432, 106] on icon "Next image" at bounding box center [434, 106] width 7 height 7
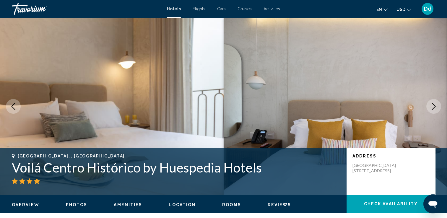
click at [432, 106] on icon "Next image" at bounding box center [434, 106] width 7 height 7
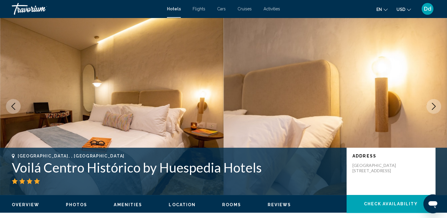
click at [432, 106] on icon "Next image" at bounding box center [434, 106] width 7 height 7
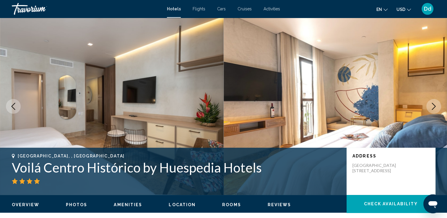
click at [432, 106] on icon "Next image" at bounding box center [434, 106] width 7 height 7
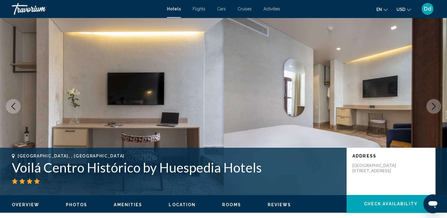
click at [432, 106] on icon "Next image" at bounding box center [434, 106] width 7 height 7
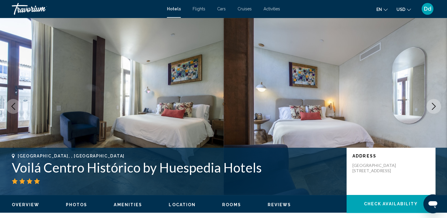
click at [432, 106] on icon "Next image" at bounding box center [434, 106] width 7 height 7
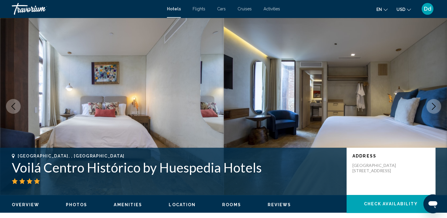
click at [432, 106] on icon "Next image" at bounding box center [434, 106] width 7 height 7
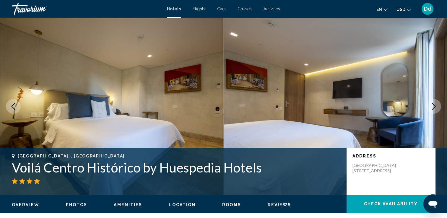
click at [432, 106] on icon "Next image" at bounding box center [434, 106] width 7 height 7
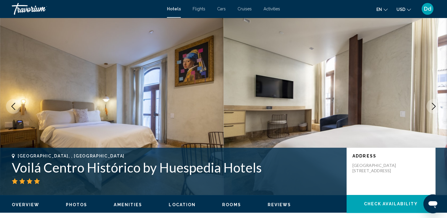
click at [432, 106] on icon "Next image" at bounding box center [434, 106] width 7 height 7
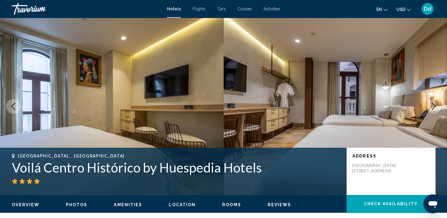
click at [432, 106] on icon "Next image" at bounding box center [434, 106] width 7 height 7
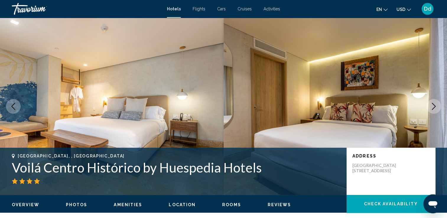
click at [432, 106] on icon "Next image" at bounding box center [434, 106] width 7 height 7
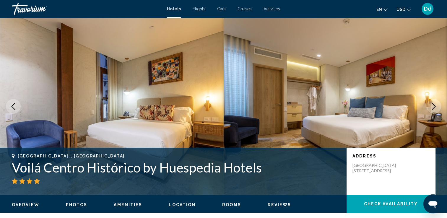
click at [432, 106] on icon "Next image" at bounding box center [434, 106] width 7 height 7
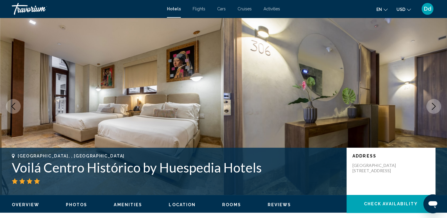
click at [432, 106] on icon "Next image" at bounding box center [434, 106] width 7 height 7
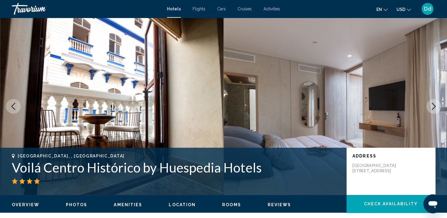
click at [432, 106] on icon "Next image" at bounding box center [434, 106] width 7 height 7
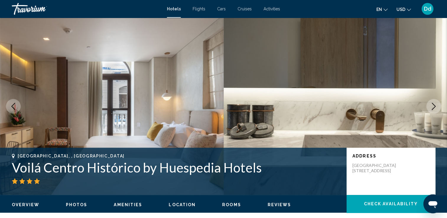
click at [432, 106] on icon "Next image" at bounding box center [434, 106] width 7 height 7
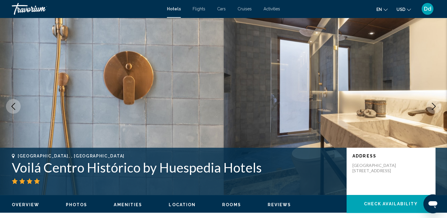
click at [432, 106] on icon "Next image" at bounding box center [434, 106] width 7 height 7
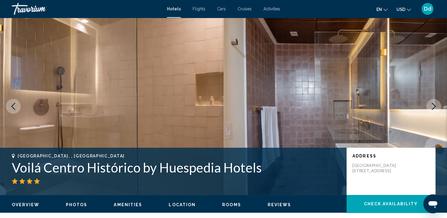
click at [432, 106] on icon "Next image" at bounding box center [434, 106] width 7 height 7
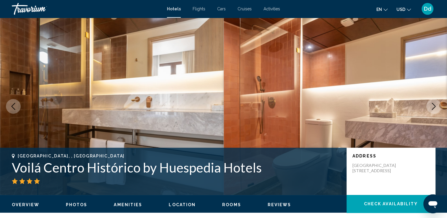
click at [432, 106] on icon "Next image" at bounding box center [434, 106] width 7 height 7
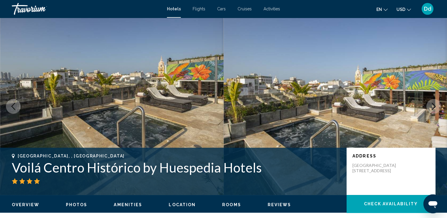
click at [432, 106] on icon "Next image" at bounding box center [434, 106] width 7 height 7
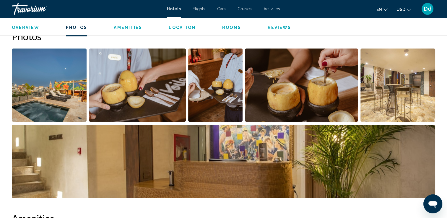
scroll to position [294, 0]
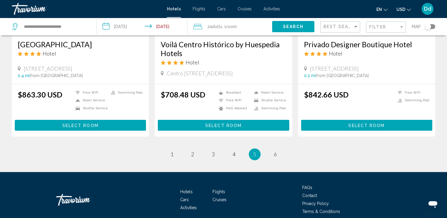
scroll to position [803, 0]
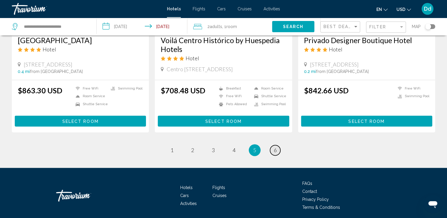
click at [273, 145] on link "page 6" at bounding box center [275, 150] width 10 height 10
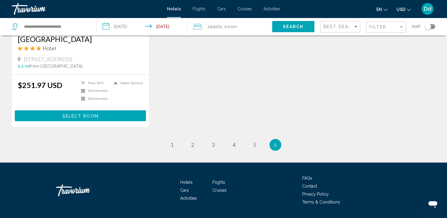
scroll to position [561, 0]
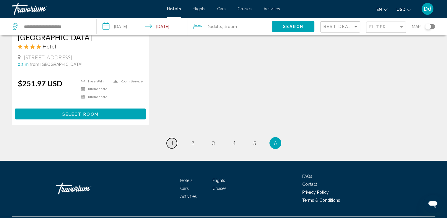
click at [171, 145] on span "1" at bounding box center [172, 143] width 3 height 7
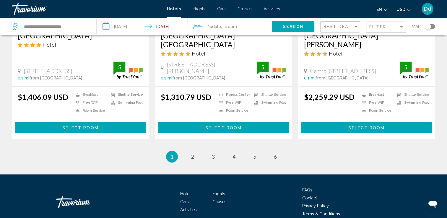
scroll to position [808, 0]
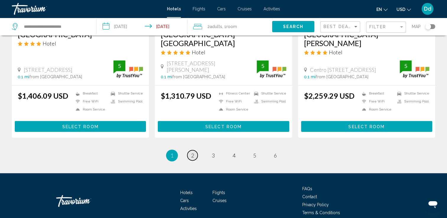
click at [195, 150] on link "page 2" at bounding box center [193, 155] width 10 height 10
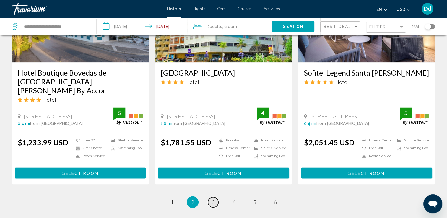
click at [215, 197] on link "page 3" at bounding box center [213, 202] width 10 height 10
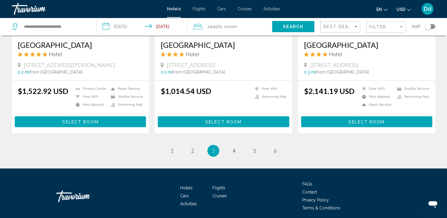
scroll to position [763, 0]
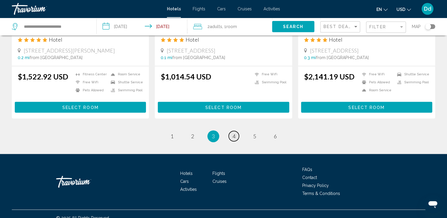
click at [235, 133] on span "4" at bounding box center [234, 136] width 3 height 7
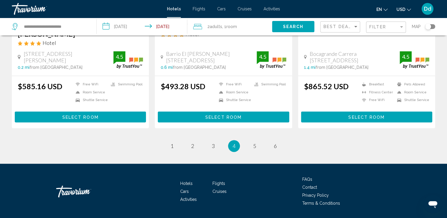
scroll to position [797, 0]
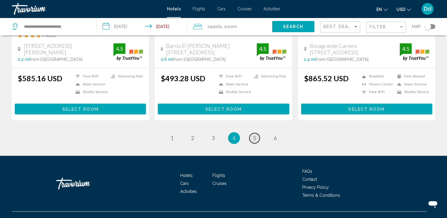
click at [256, 135] on span "5" at bounding box center [254, 138] width 3 height 7
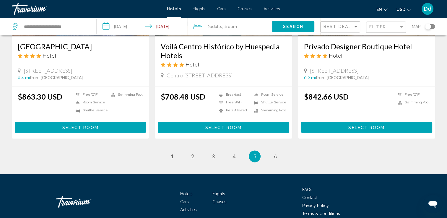
scroll to position [803, 0]
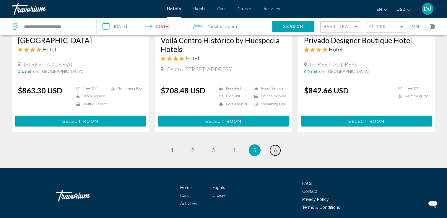
click at [273, 145] on link "page 6" at bounding box center [275, 150] width 10 height 10
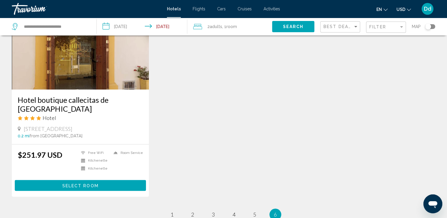
scroll to position [577, 0]
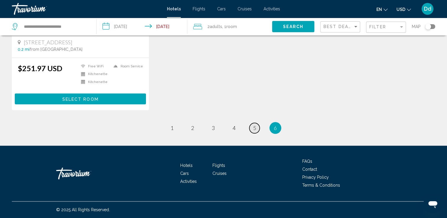
click at [254, 130] on span "5" at bounding box center [254, 128] width 3 height 7
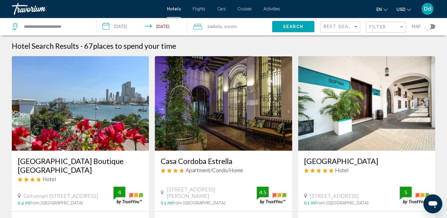
click at [291, 25] on span "Search" at bounding box center [293, 27] width 21 height 5
click at [289, 27] on span "Search" at bounding box center [293, 27] width 21 height 5
click at [386, 29] on span "Filter" at bounding box center [378, 27] width 17 height 5
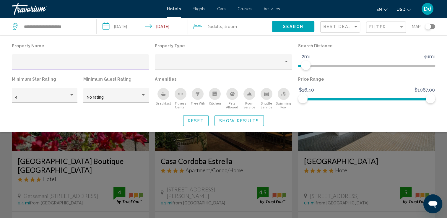
click at [81, 59] on div "Hotel Filters" at bounding box center [80, 64] width 131 height 12
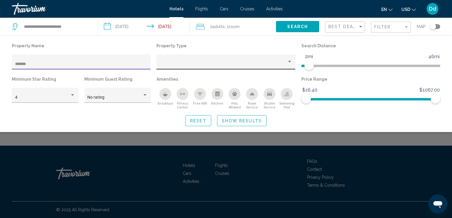
type input "*******"
click at [277, 63] on div "Property type" at bounding box center [223, 64] width 127 height 5
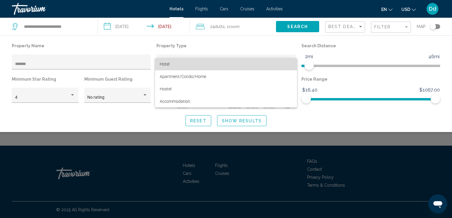
click at [224, 62] on span "Hotel" at bounding box center [226, 64] width 132 height 12
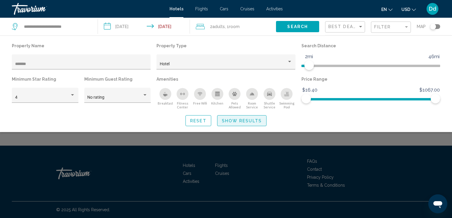
click at [231, 122] on span "Show Results" at bounding box center [242, 121] width 40 height 5
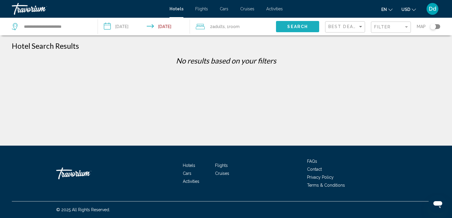
click at [308, 28] on button "Search" at bounding box center [297, 26] width 43 height 11
click at [381, 27] on span "Filter" at bounding box center [382, 27] width 17 height 5
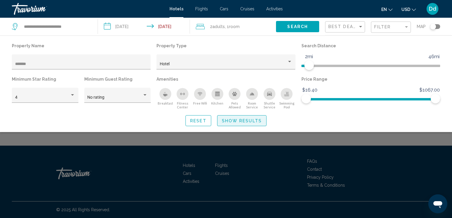
click at [237, 122] on span "Show Results" at bounding box center [242, 121] width 40 height 5
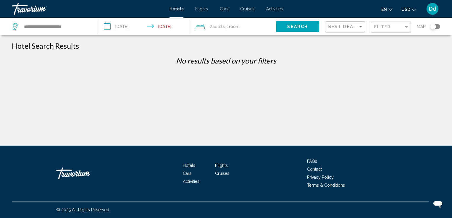
click at [160, 23] on input "**********" at bounding box center [145, 28] width 94 height 20
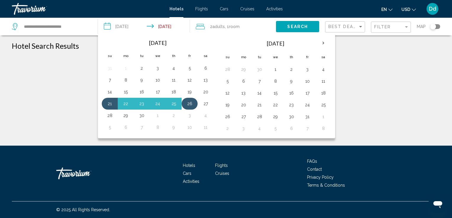
click at [186, 107] on td "26" at bounding box center [190, 104] width 16 height 12
click at [187, 102] on button "26" at bounding box center [189, 104] width 9 height 8
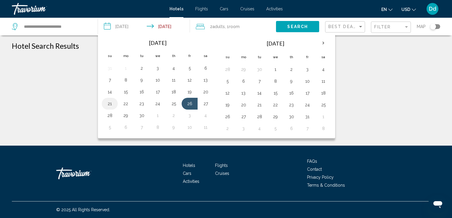
click at [108, 104] on button "21" at bounding box center [109, 104] width 9 height 8
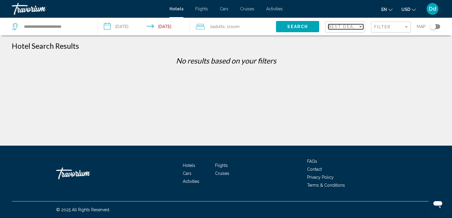
click at [334, 25] on span "Best Deals" at bounding box center [343, 26] width 31 height 5
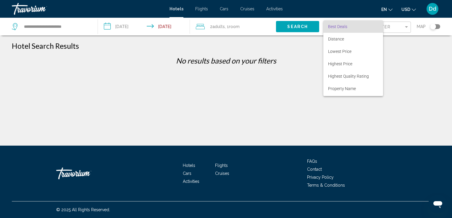
click at [395, 59] on div at bounding box center [226, 109] width 452 height 218
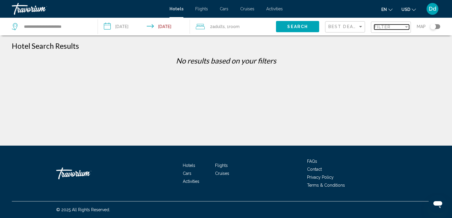
click at [396, 29] on div "Filter" at bounding box center [389, 27] width 30 height 5
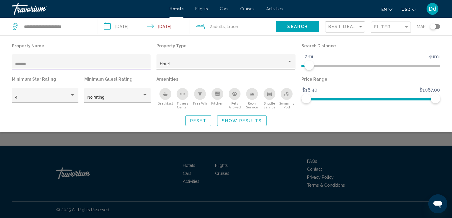
click at [282, 62] on div "Hotel" at bounding box center [223, 64] width 127 height 5
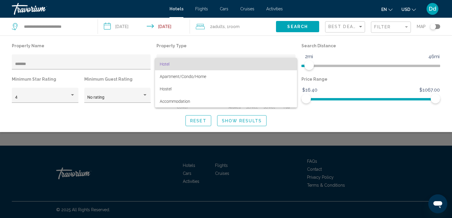
click at [228, 68] on span "Hotel" at bounding box center [226, 64] width 132 height 12
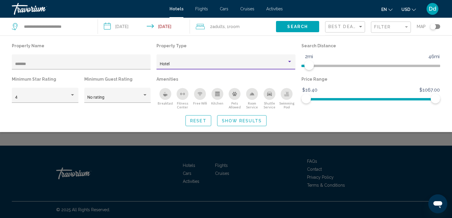
click at [278, 58] on div "Hotel" at bounding box center [226, 64] width 132 height 12
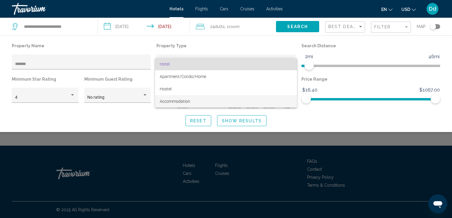
click at [219, 99] on span "Accommodation" at bounding box center [226, 101] width 132 height 12
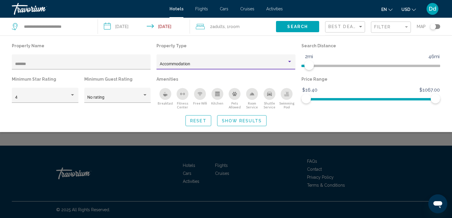
click at [240, 124] on button "Show Results" at bounding box center [241, 120] width 49 height 11
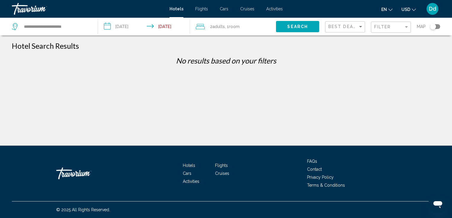
click at [289, 28] on span "Search" at bounding box center [297, 27] width 21 height 5
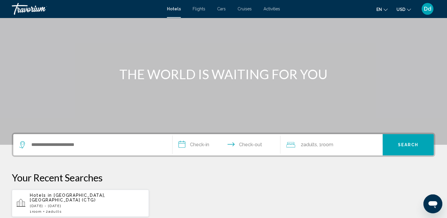
scroll to position [37, 0]
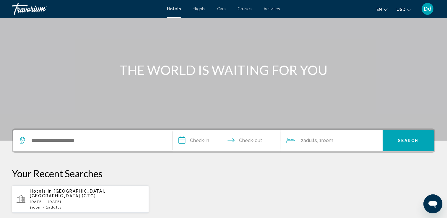
click at [92, 146] on div "Search widget" at bounding box center [92, 140] width 147 height 21
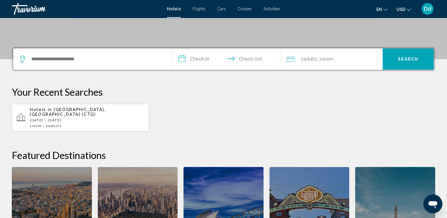
scroll to position [146, 0]
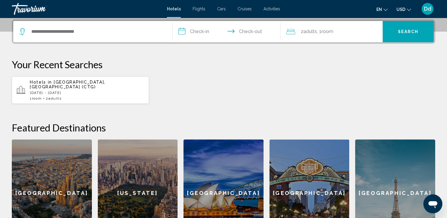
click at [86, 80] on span "[GEOGRAPHIC_DATA], [GEOGRAPHIC_DATA] (CTG)" at bounding box center [68, 84] width 76 height 9
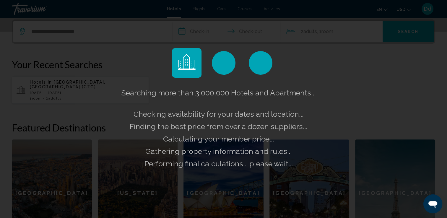
drag, startPoint x: 253, startPoint y: 68, endPoint x: 179, endPoint y: -16, distance: 112.1
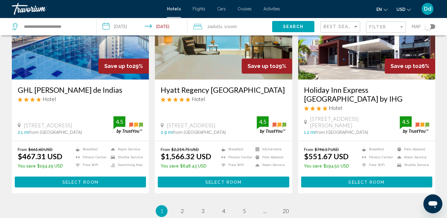
scroll to position [746, 0]
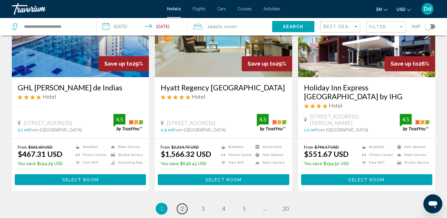
click at [183, 206] on span "2" at bounding box center [182, 209] width 3 height 7
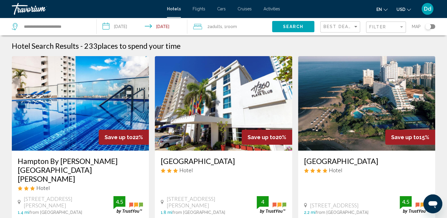
click at [382, 33] on div "Filter" at bounding box center [386, 27] width 40 height 18
click at [381, 31] on div "Filter" at bounding box center [387, 27] width 35 height 11
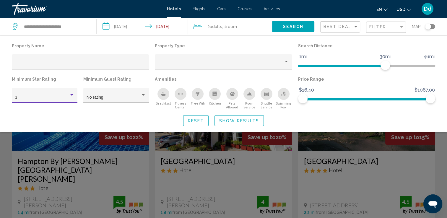
click at [70, 95] on div "Hotel Filters" at bounding box center [71, 95] width 5 height 5
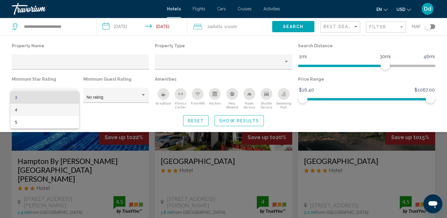
click at [37, 107] on span "4" at bounding box center [44, 110] width 59 height 12
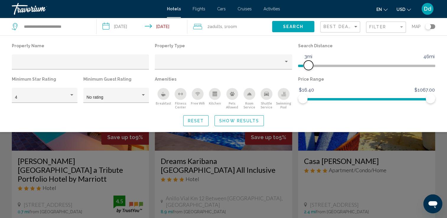
drag, startPoint x: 386, startPoint y: 63, endPoint x: 307, endPoint y: 65, distance: 79.0
click at [307, 65] on span "Hotel Filters" at bounding box center [308, 65] width 9 height 9
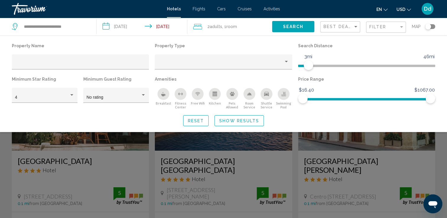
click at [243, 124] on button "Show Results" at bounding box center [239, 120] width 49 height 11
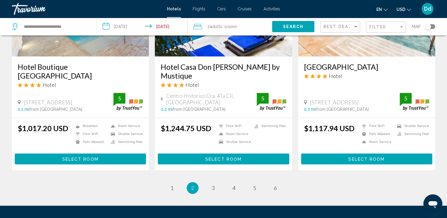
scroll to position [744, 0]
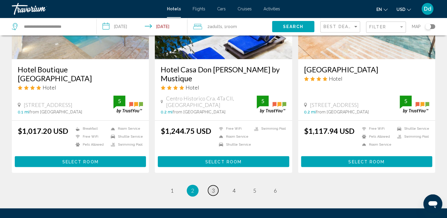
click at [211, 185] on link "page 3" at bounding box center [213, 190] width 10 height 10
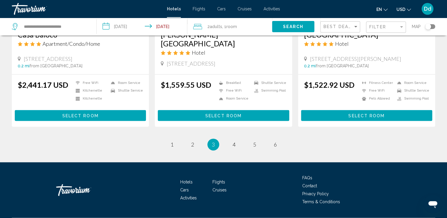
scroll to position [783, 0]
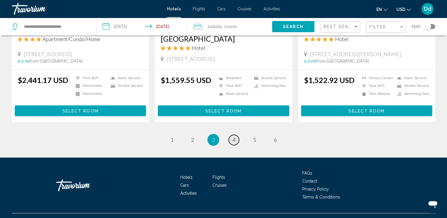
click at [236, 135] on link "page 4" at bounding box center [234, 140] width 10 height 10
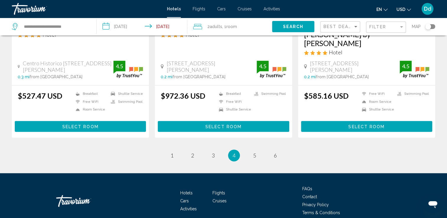
scroll to position [786, 0]
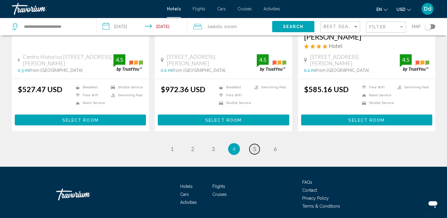
click at [254, 146] on span "5" at bounding box center [254, 149] width 3 height 7
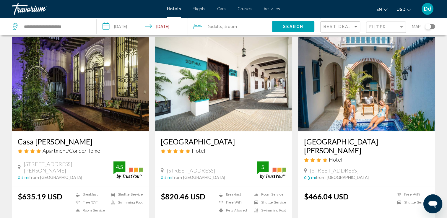
scroll to position [240, 0]
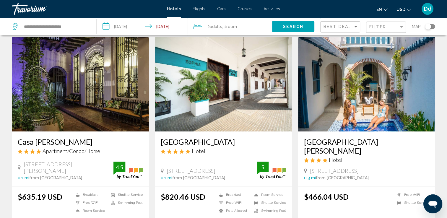
click at [254, 90] on img "Main content" at bounding box center [223, 84] width 137 height 95
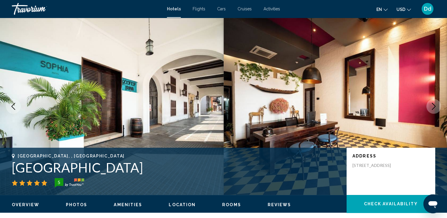
click at [433, 108] on icon "Next image" at bounding box center [434, 106] width 7 height 7
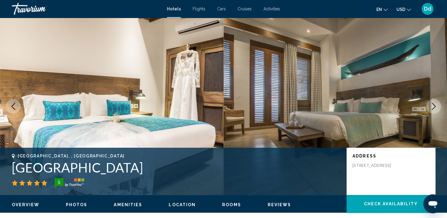
click at [433, 108] on icon "Next image" at bounding box center [434, 106] width 7 height 7
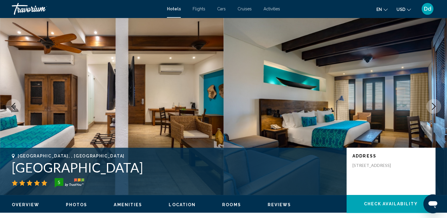
click at [433, 108] on icon "Next image" at bounding box center [434, 106] width 7 height 7
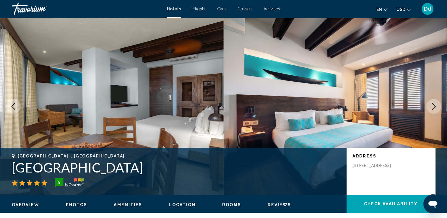
click at [433, 108] on icon "Next image" at bounding box center [434, 106] width 7 height 7
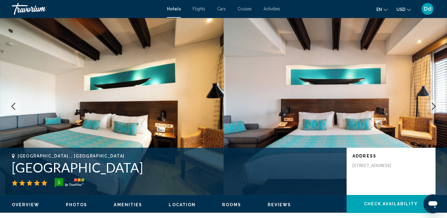
click at [433, 108] on icon "Next image" at bounding box center [434, 106] width 7 height 7
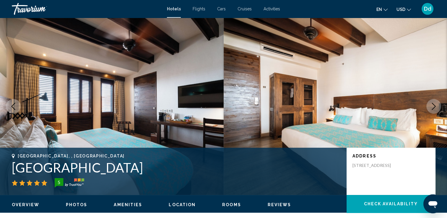
click at [433, 108] on icon "Next image" at bounding box center [434, 106] width 7 height 7
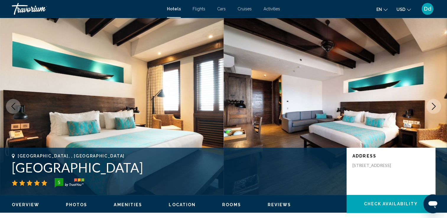
click at [433, 108] on icon "Next image" at bounding box center [434, 106] width 7 height 7
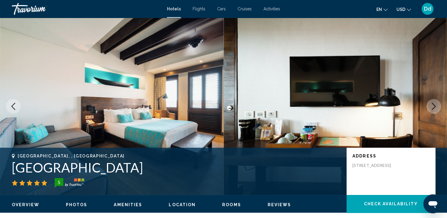
click at [433, 108] on icon "Next image" at bounding box center [434, 106] width 7 height 7
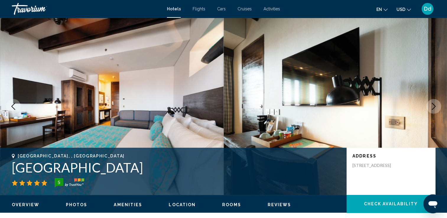
click at [433, 108] on icon "Next image" at bounding box center [434, 106] width 7 height 7
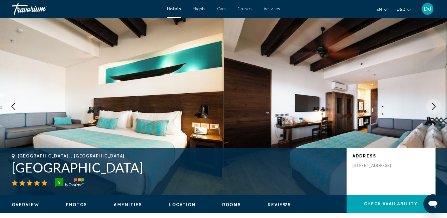
click at [433, 108] on icon "Next image" at bounding box center [434, 106] width 7 height 7
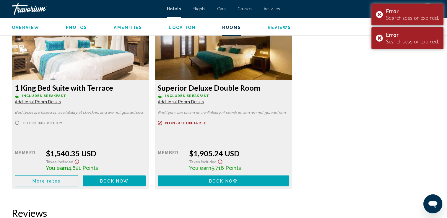
scroll to position [1408, 0]
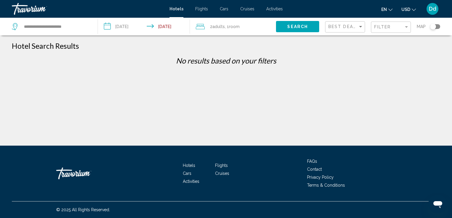
click at [273, 33] on div "2 Adult Adults , 1 Room rooms" at bounding box center [236, 27] width 80 height 18
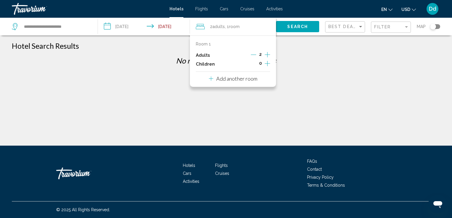
click at [306, 80] on div "**********" at bounding box center [226, 114] width 452 height 146
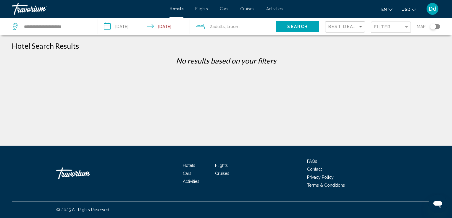
click at [302, 26] on span "Search" at bounding box center [297, 27] width 21 height 5
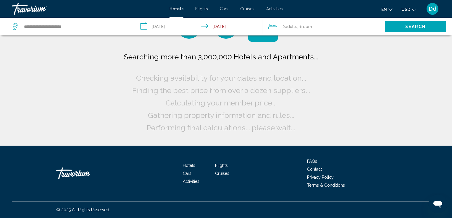
click at [401, 26] on button "Search" at bounding box center [415, 26] width 61 height 11
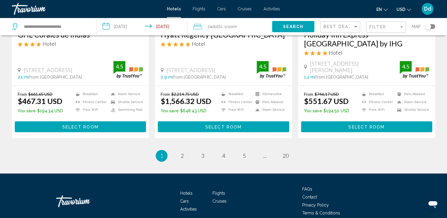
scroll to position [808, 0]
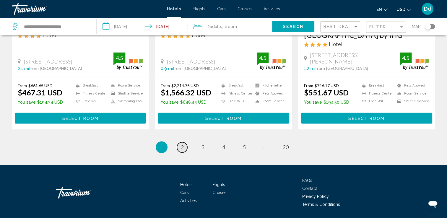
click at [181, 144] on span "2" at bounding box center [182, 147] width 3 height 7
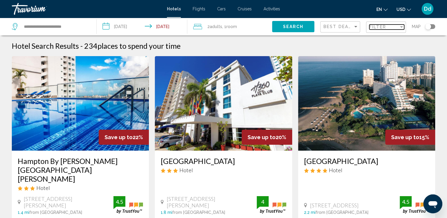
click at [375, 28] on span "Filter" at bounding box center [378, 27] width 17 height 5
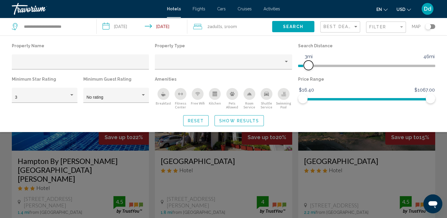
click at [309, 68] on span "Hotel Filters" at bounding box center [303, 64] width 10 height 9
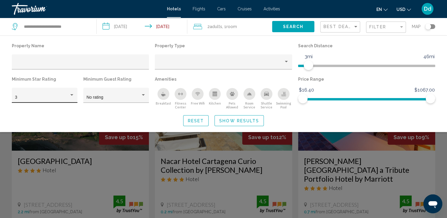
click at [60, 96] on div "3" at bounding box center [42, 97] width 54 height 5
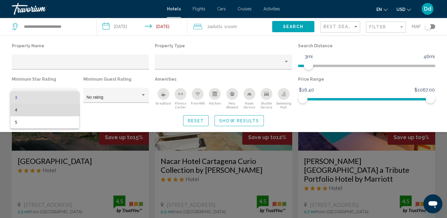
click at [54, 111] on span "4" at bounding box center [44, 110] width 59 height 12
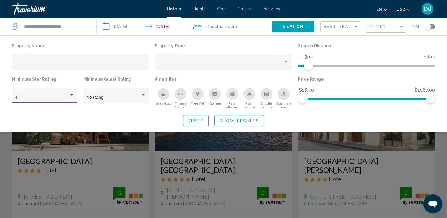
click at [239, 121] on span "Show Results" at bounding box center [239, 121] width 40 height 5
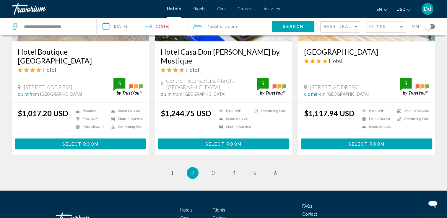
scroll to position [769, 0]
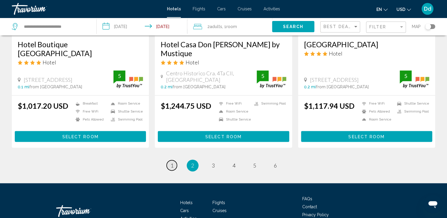
click at [171, 162] on span "1" at bounding box center [172, 165] width 3 height 7
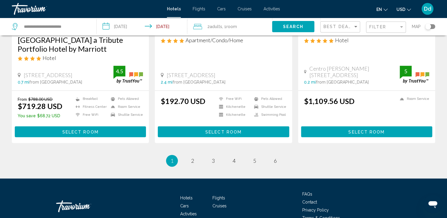
scroll to position [803, 0]
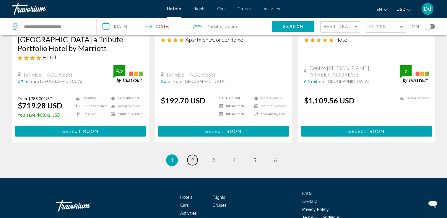
click at [192, 157] on span "2" at bounding box center [192, 160] width 3 height 7
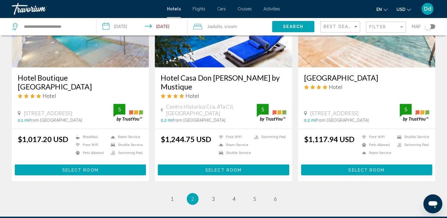
scroll to position [788, 0]
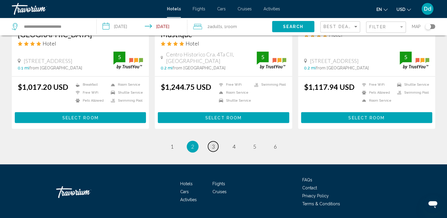
click at [212, 143] on span "3" at bounding box center [213, 146] width 3 height 7
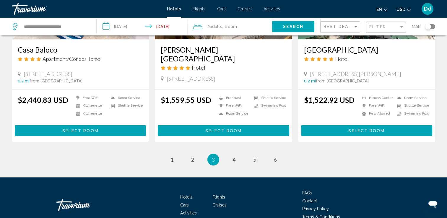
scroll to position [766, 0]
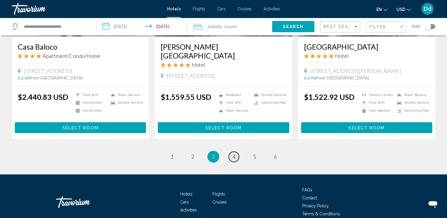
click at [232, 152] on link "page 4" at bounding box center [234, 157] width 10 height 10
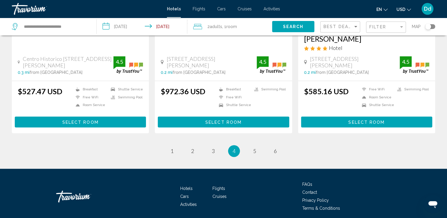
scroll to position [785, 0]
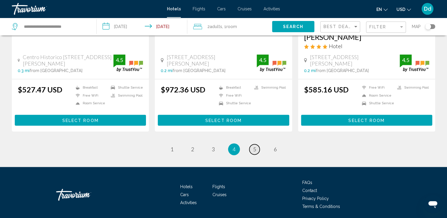
click at [255, 146] on span "5" at bounding box center [254, 149] width 3 height 7
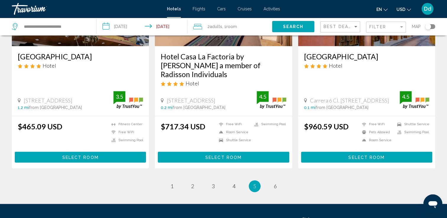
scroll to position [806, 0]
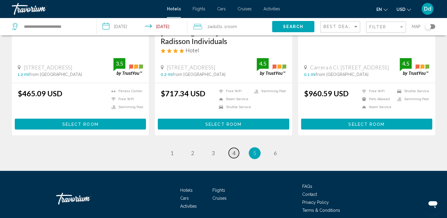
click at [233, 150] on span "4" at bounding box center [234, 153] width 3 height 7
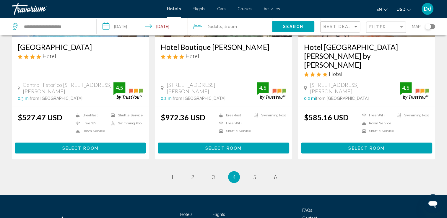
scroll to position [758, 0]
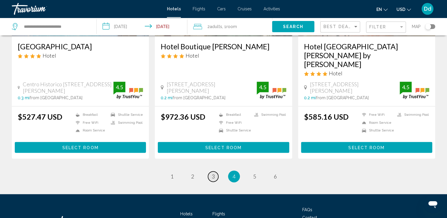
click at [215, 173] on span "3" at bounding box center [213, 176] width 3 height 7
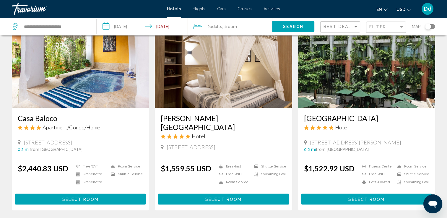
scroll to position [783, 0]
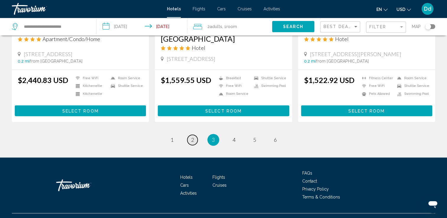
click at [190, 135] on link "page 2" at bounding box center [193, 140] width 10 height 10
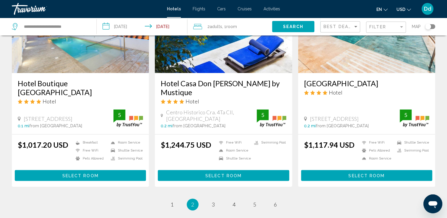
scroll to position [730, 0]
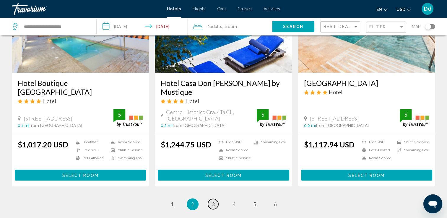
click at [210, 199] on link "page 3" at bounding box center [213, 204] width 10 height 10
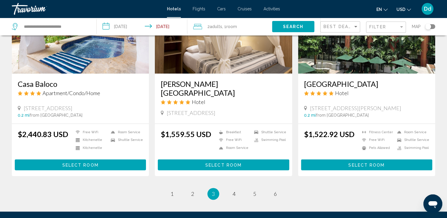
scroll to position [730, 0]
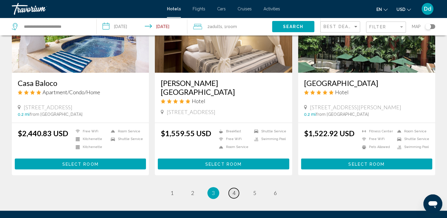
click at [233, 190] on span "4" at bounding box center [234, 193] width 3 height 7
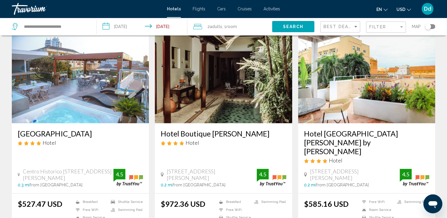
scroll to position [671, 0]
click at [130, 86] on img "Main content" at bounding box center [80, 76] width 137 height 95
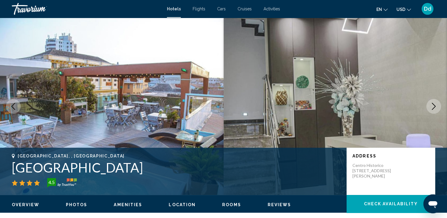
click at [433, 103] on icon "Next image" at bounding box center [434, 106] width 7 height 7
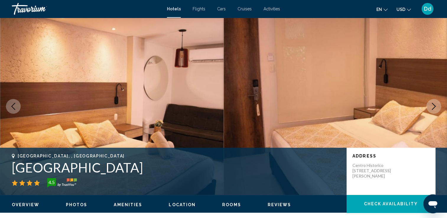
click at [433, 103] on icon "Next image" at bounding box center [434, 106] width 7 height 7
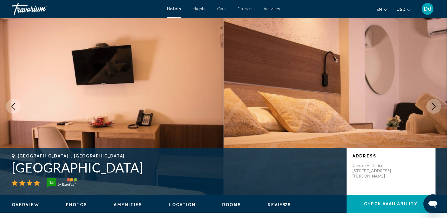
click at [433, 103] on icon "Next image" at bounding box center [434, 106] width 7 height 7
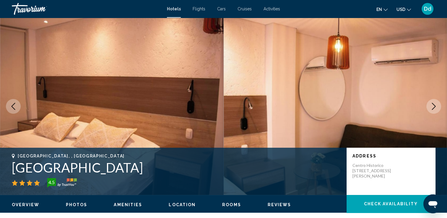
click at [433, 103] on icon "Next image" at bounding box center [434, 106] width 7 height 7
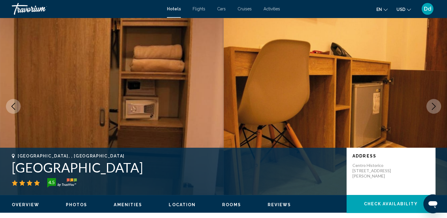
click at [433, 103] on icon "Next image" at bounding box center [434, 106] width 7 height 7
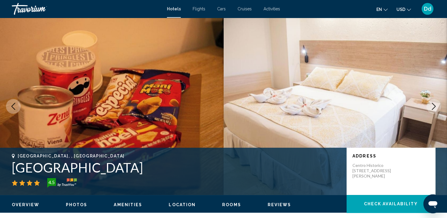
click at [433, 103] on icon "Next image" at bounding box center [434, 106] width 7 height 7
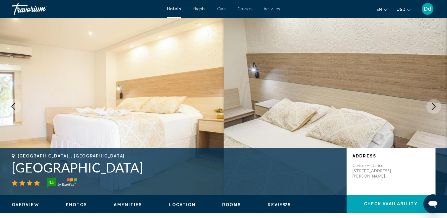
click at [433, 103] on icon "Next image" at bounding box center [434, 106] width 7 height 7
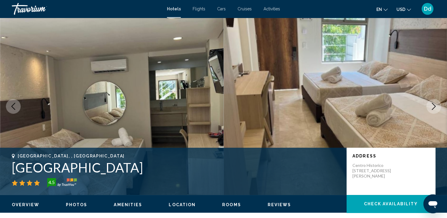
click at [433, 103] on icon "Next image" at bounding box center [434, 106] width 7 height 7
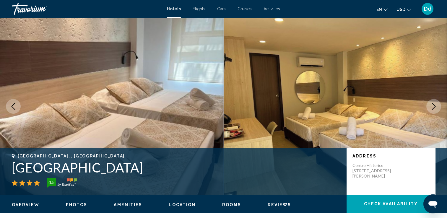
click at [433, 103] on icon "Next image" at bounding box center [434, 106] width 7 height 7
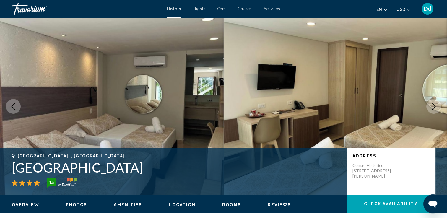
click at [433, 103] on icon "Next image" at bounding box center [434, 106] width 7 height 7
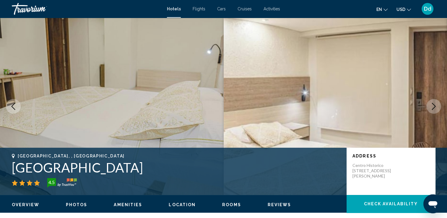
click at [433, 103] on icon "Next image" at bounding box center [434, 106] width 7 height 7
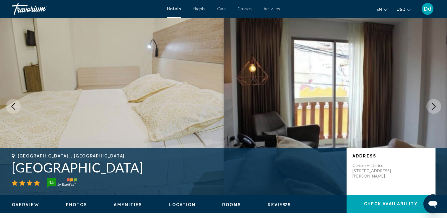
click at [433, 103] on icon "Next image" at bounding box center [434, 106] width 7 height 7
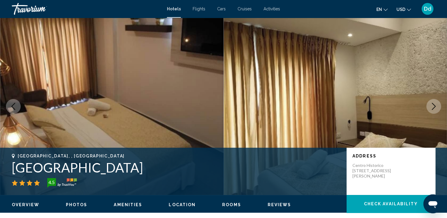
click at [433, 103] on icon "Next image" at bounding box center [434, 106] width 7 height 7
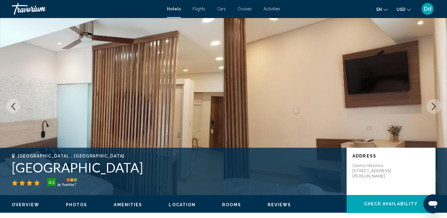
click at [433, 103] on icon "Next image" at bounding box center [434, 106] width 7 height 7
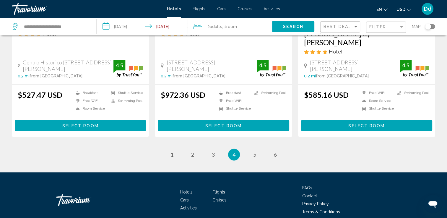
scroll to position [785, 0]
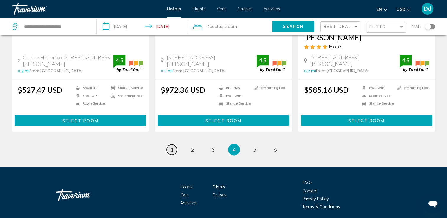
click at [168, 145] on link "page 1" at bounding box center [172, 150] width 10 height 10
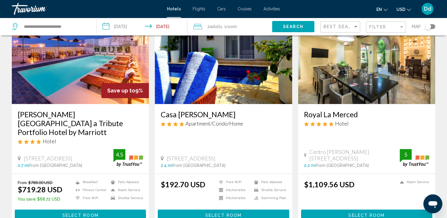
scroll to position [817, 0]
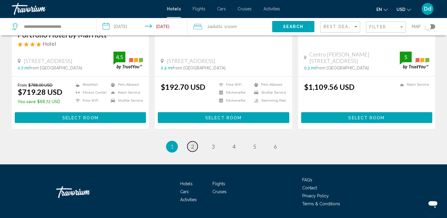
click at [194, 143] on span "2" at bounding box center [192, 146] width 3 height 7
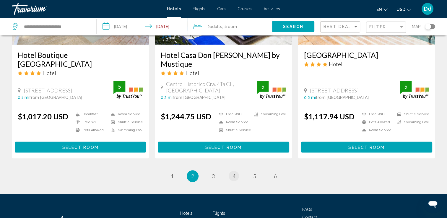
scroll to position [759, 0]
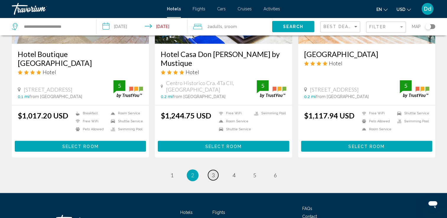
click at [215, 172] on span "3" at bounding box center [213, 175] width 3 height 7
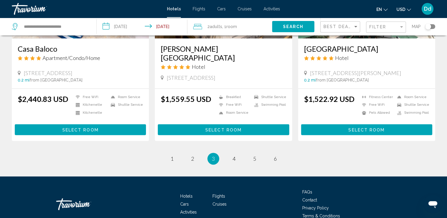
scroll to position [767, 0]
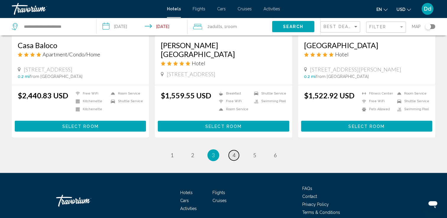
click at [236, 150] on link "page 4" at bounding box center [234, 155] width 10 height 10
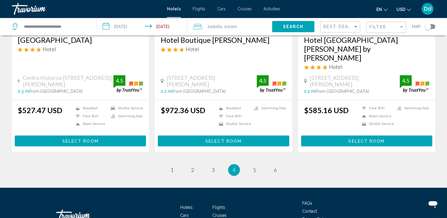
scroll to position [797, 0]
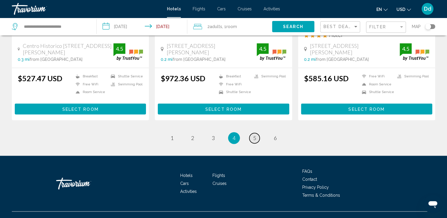
click at [253, 133] on link "page 5" at bounding box center [255, 138] width 10 height 10
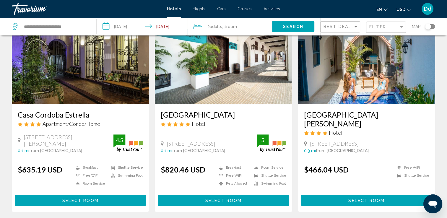
scroll to position [264, 0]
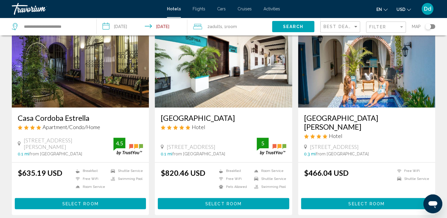
click at [213, 202] on span "Select Room" at bounding box center [224, 204] width 36 height 5
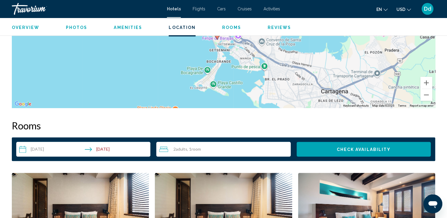
scroll to position [706, 0]
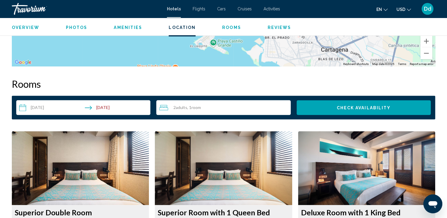
click at [106, 106] on input "**********" at bounding box center [84, 108] width 137 height 17
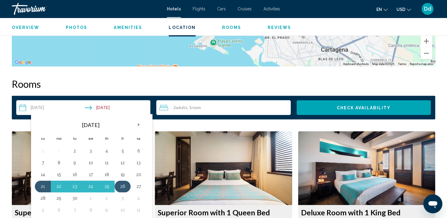
click at [123, 186] on button "26" at bounding box center [122, 186] width 9 height 8
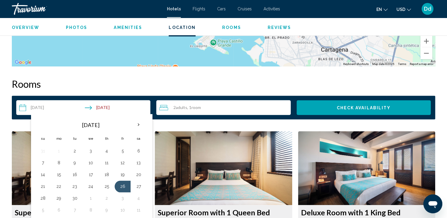
click at [349, 108] on span "Check Availability" at bounding box center [364, 108] width 54 height 5
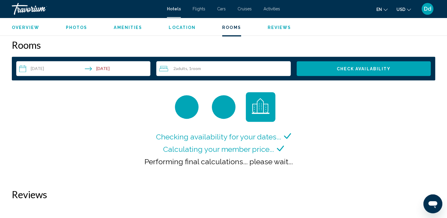
scroll to position [744, 0]
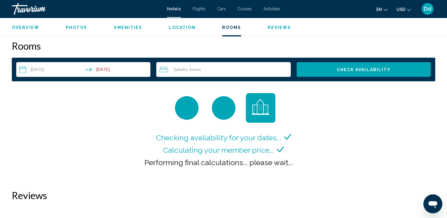
click at [153, 71] on div "**********" at bounding box center [223, 69] width 415 height 15
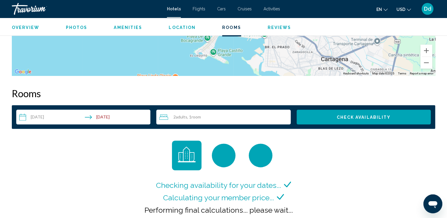
scroll to position [673, 0]
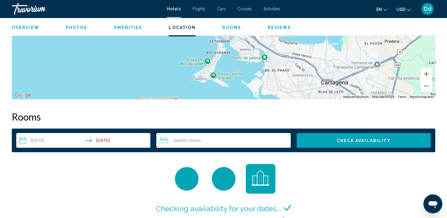
click at [318, 144] on button "Check Availability" at bounding box center [364, 140] width 134 height 15
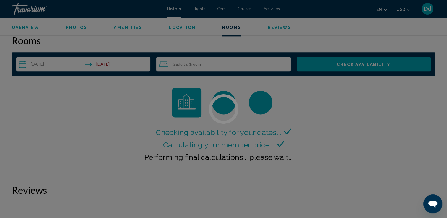
scroll to position [749, 0]
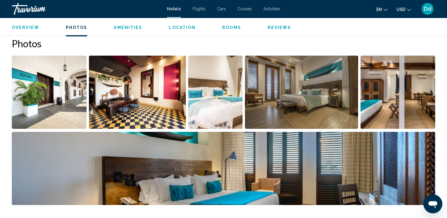
scroll to position [283, 0]
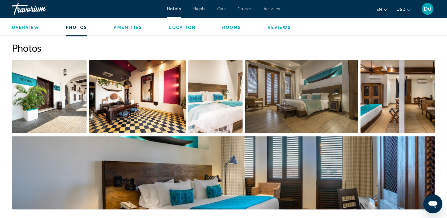
click at [46, 109] on img "Open full-screen image slider" at bounding box center [49, 96] width 75 height 73
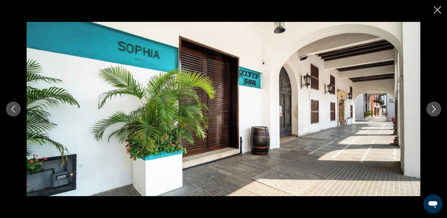
click at [438, 106] on button "Next image" at bounding box center [434, 109] width 15 height 15
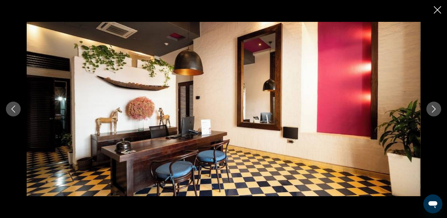
click at [437, 107] on icon "Next image" at bounding box center [434, 109] width 7 height 7
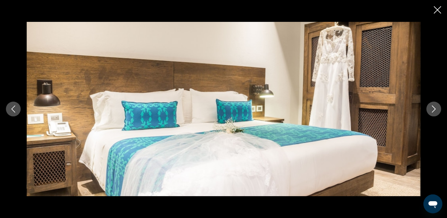
click at [437, 107] on icon "Next image" at bounding box center [434, 109] width 7 height 7
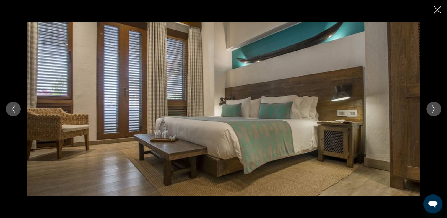
click at [437, 107] on icon "Next image" at bounding box center [434, 109] width 7 height 7
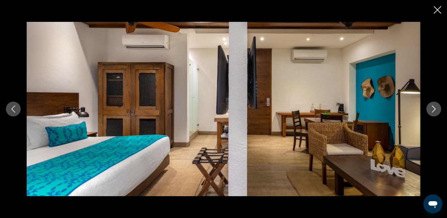
click at [437, 107] on icon "Next image" at bounding box center [434, 109] width 7 height 7
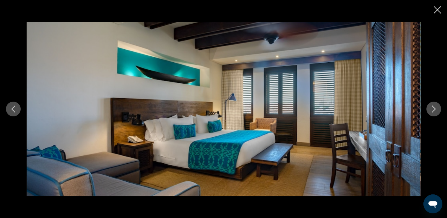
click at [437, 107] on icon "Next image" at bounding box center [434, 109] width 7 height 7
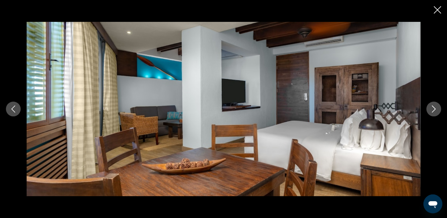
click at [437, 107] on icon "Next image" at bounding box center [434, 109] width 7 height 7
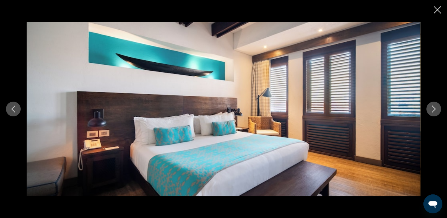
click at [437, 107] on icon "Next image" at bounding box center [434, 109] width 7 height 7
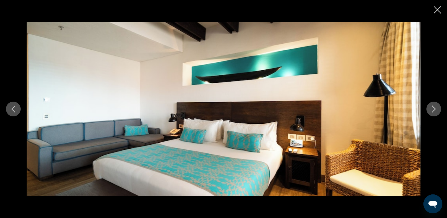
click at [437, 107] on icon "Next image" at bounding box center [434, 109] width 7 height 7
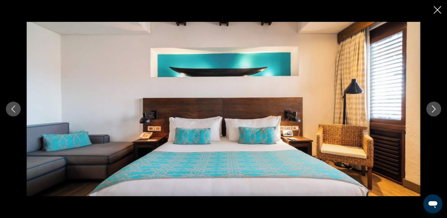
click at [437, 107] on icon "Next image" at bounding box center [434, 109] width 7 height 7
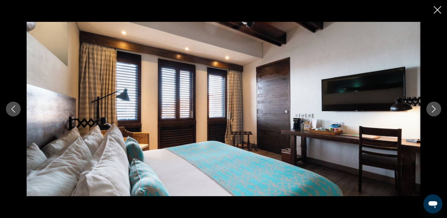
click at [437, 107] on icon "Next image" at bounding box center [434, 109] width 7 height 7
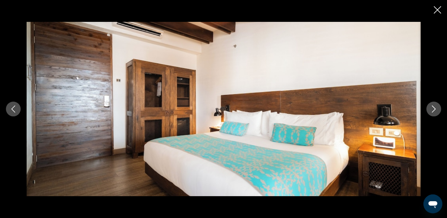
click at [437, 107] on icon "Next image" at bounding box center [434, 109] width 7 height 7
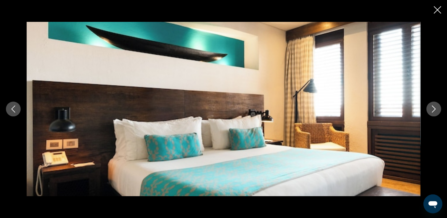
click at [437, 107] on icon "Next image" at bounding box center [434, 109] width 7 height 7
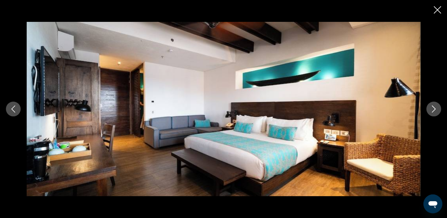
click at [437, 107] on icon "Next image" at bounding box center [434, 109] width 7 height 7
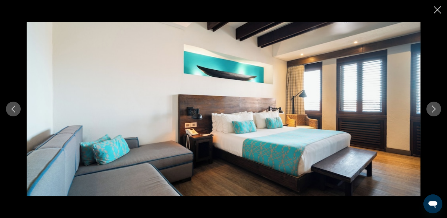
click at [437, 107] on icon "Next image" at bounding box center [434, 109] width 7 height 7
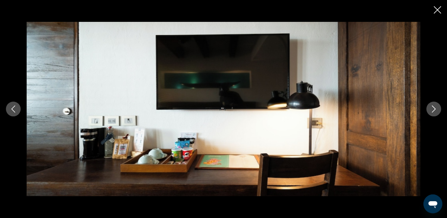
click at [438, 15] on button "Close slideshow" at bounding box center [437, 10] width 7 height 9
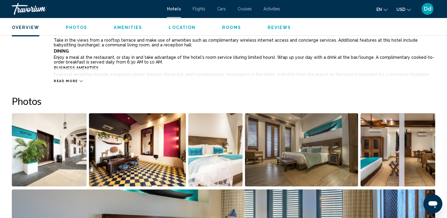
scroll to position [228, 0]
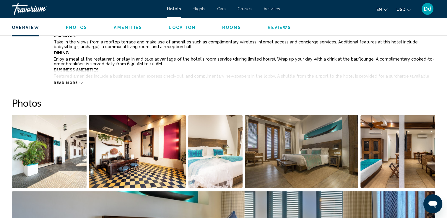
click at [34, 153] on img "Open full-screen image slider" at bounding box center [49, 151] width 75 height 73
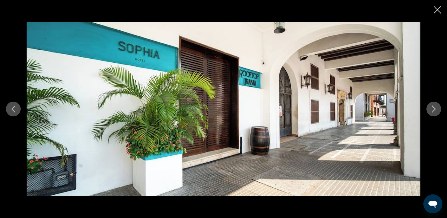
click at [435, 108] on icon "Next image" at bounding box center [434, 109] width 7 height 7
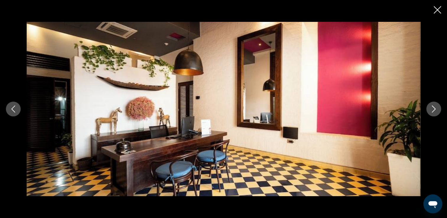
click at [437, 14] on button "Close slideshow" at bounding box center [437, 10] width 7 height 9
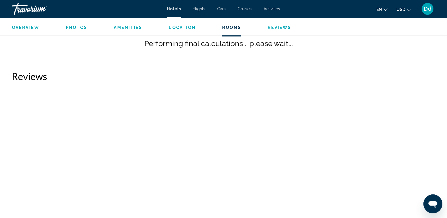
scroll to position [864, 0]
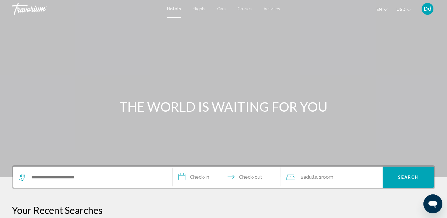
click at [46, 182] on div "Search widget" at bounding box center [92, 177] width 147 height 21
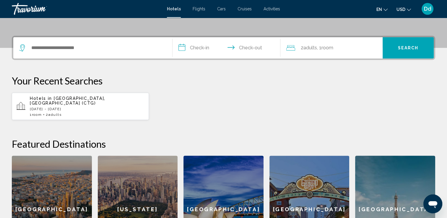
scroll to position [146, 0]
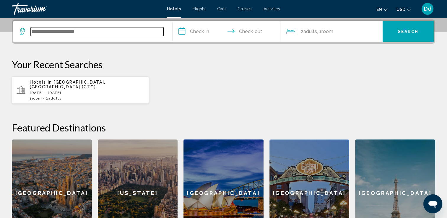
click at [45, 32] on input "Search widget" at bounding box center [97, 31] width 133 height 9
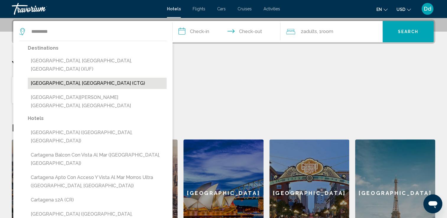
click at [108, 78] on button "[GEOGRAPHIC_DATA], [GEOGRAPHIC_DATA] (CTG)" at bounding box center [97, 83] width 139 height 11
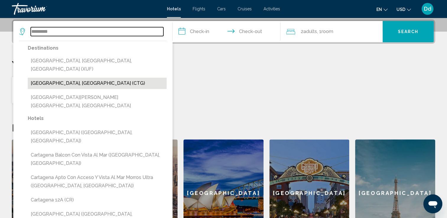
type input "**********"
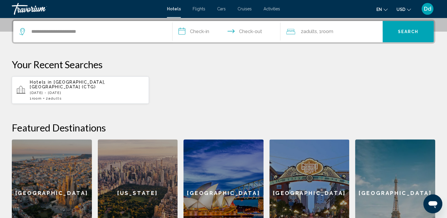
click at [204, 33] on input "**********" at bounding box center [228, 32] width 111 height 23
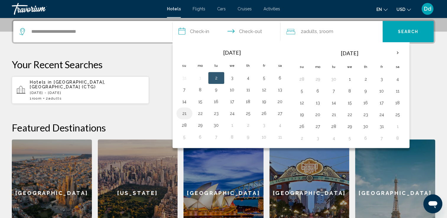
click at [181, 112] on button "21" at bounding box center [184, 113] width 9 height 8
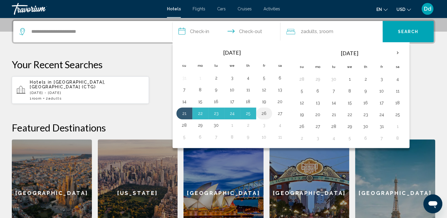
click at [261, 111] on button "26" at bounding box center [264, 113] width 9 height 8
type input "**********"
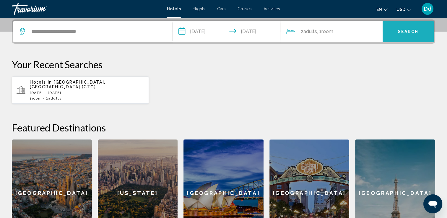
click at [402, 25] on button "Search" at bounding box center [408, 31] width 51 height 21
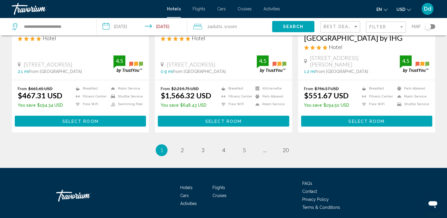
scroll to position [806, 0]
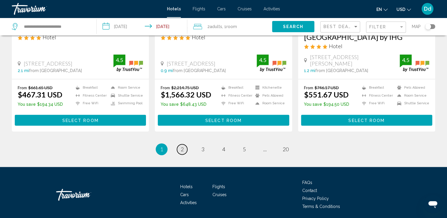
click at [182, 146] on span "2" at bounding box center [182, 149] width 3 height 7
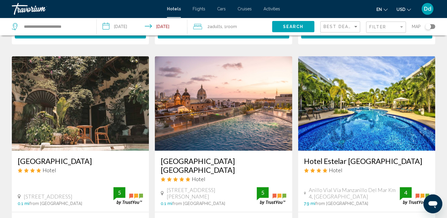
scroll to position [790, 0]
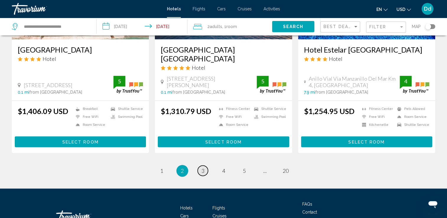
click at [204, 168] on span "3" at bounding box center [203, 171] width 3 height 7
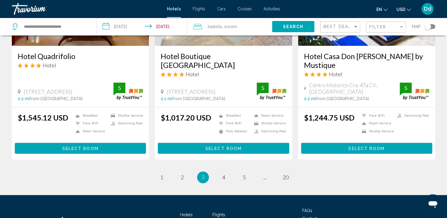
scroll to position [757, 0]
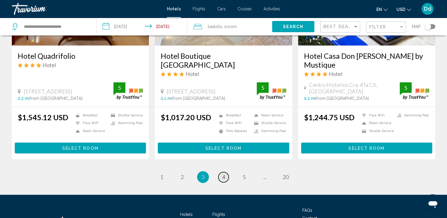
click at [222, 172] on link "page 4" at bounding box center [224, 177] width 10 height 10
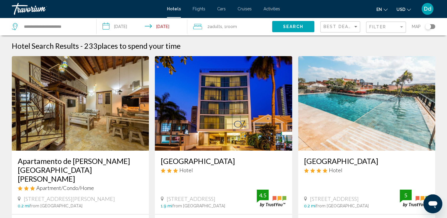
scroll to position [18, 0]
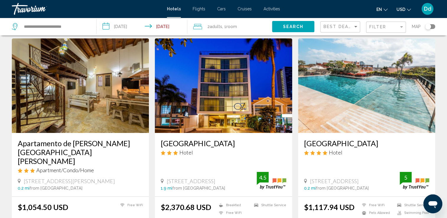
click at [333, 122] on img "Main content" at bounding box center [366, 85] width 137 height 95
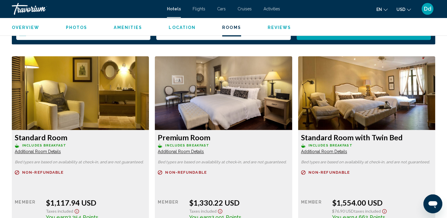
scroll to position [778, 0]
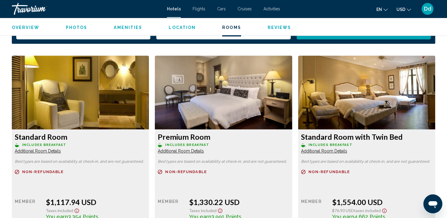
click at [149, 102] on img "Main content" at bounding box center [80, 93] width 137 height 74
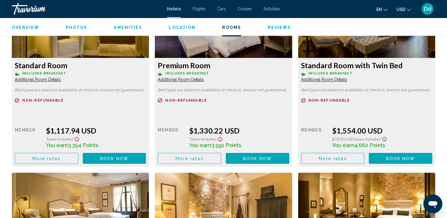
scroll to position [820, 0]
